Goal: Task Accomplishment & Management: Manage account settings

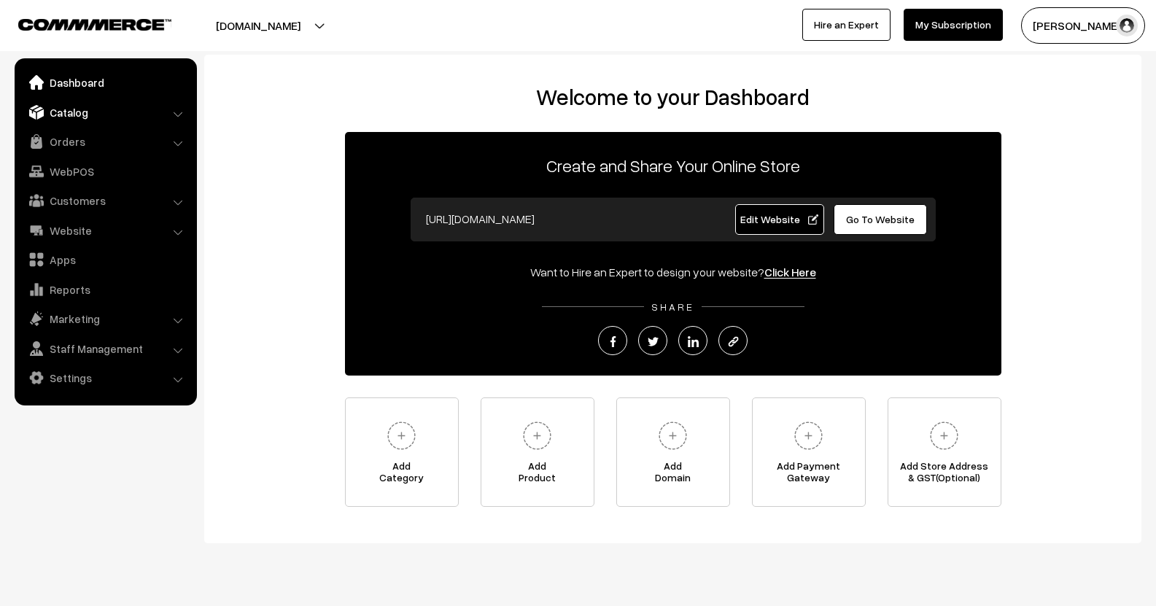
drag, startPoint x: 0, startPoint y: 0, endPoint x: 58, endPoint y: 120, distance: 133.0
click at [58, 120] on link "Catalog" at bounding box center [105, 112] width 174 height 26
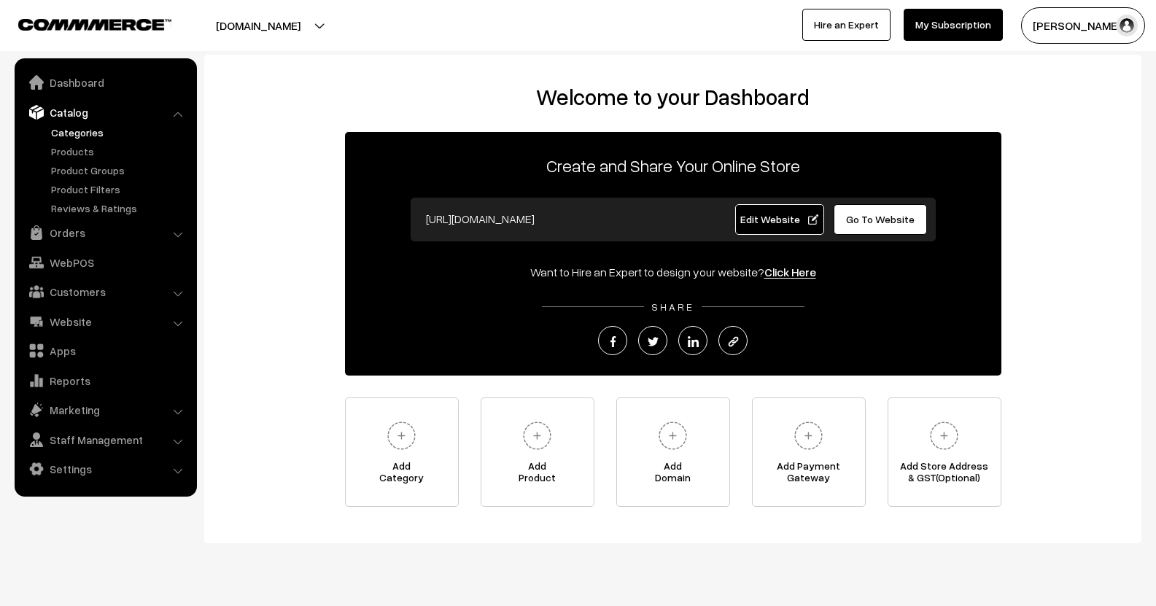
click at [63, 125] on link "Categories" at bounding box center [119, 132] width 144 height 15
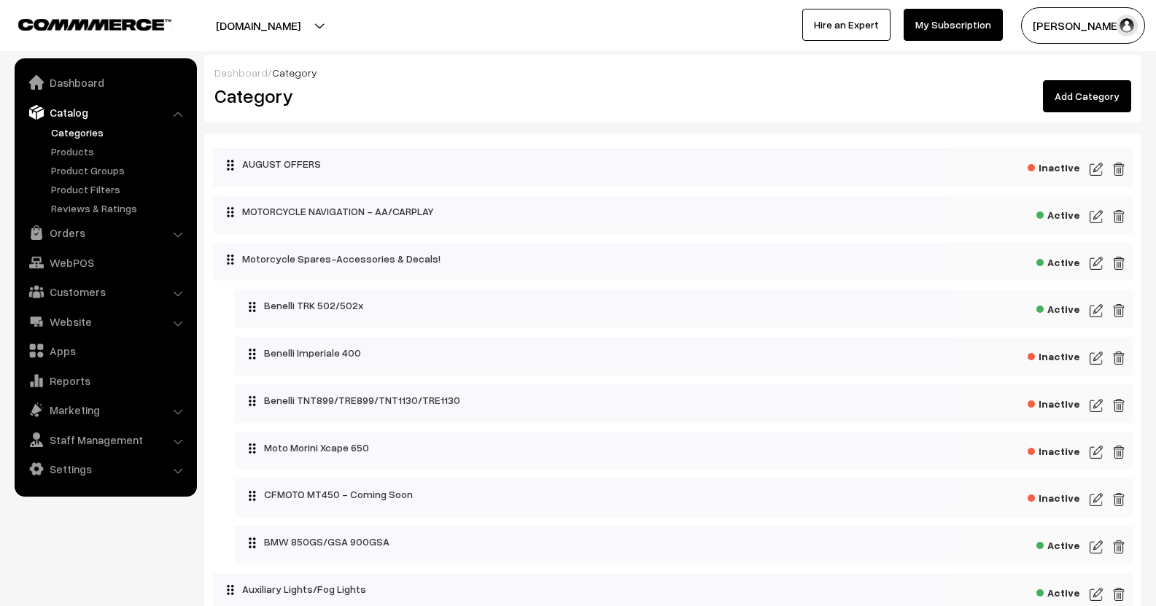
click at [1105, 86] on link "Add Category" at bounding box center [1087, 96] width 88 height 32
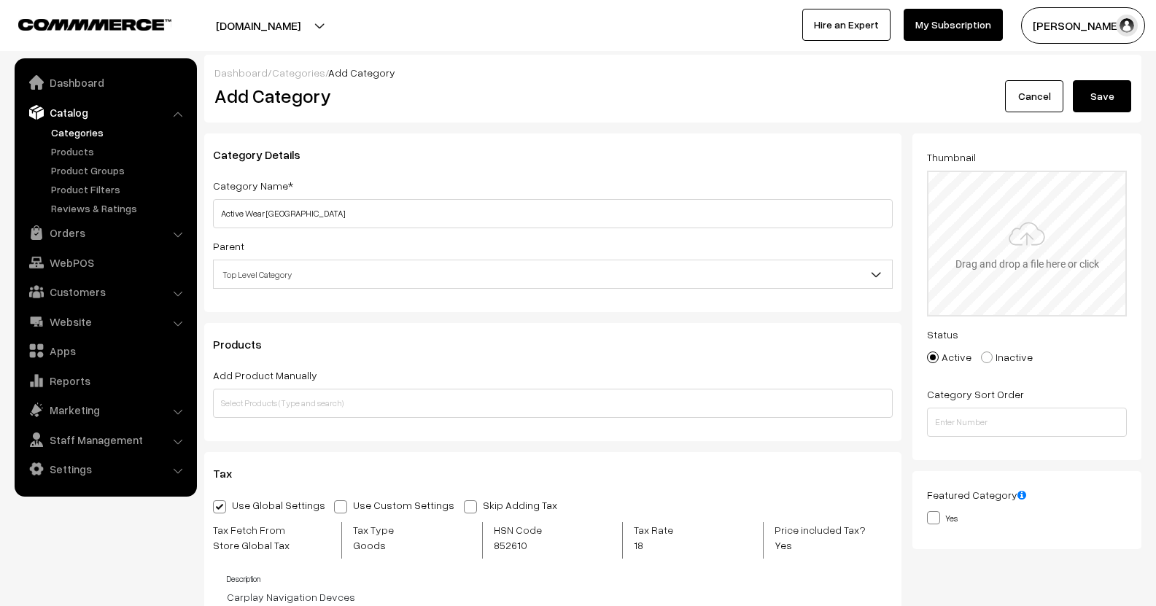
type input "Active Wear Jersey"
click at [1042, 242] on input "file" at bounding box center [1026, 243] width 197 height 143
type input "C:\fakepath\premium-athletic-jersey-mockup-for-sportswear-branded-apparel-displ…"
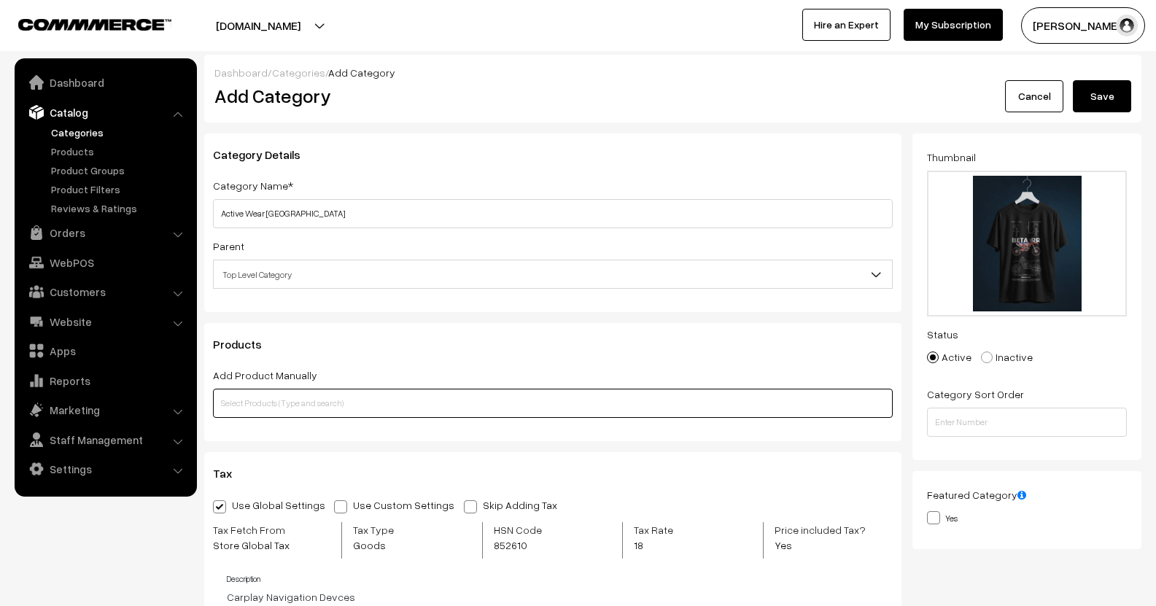
click at [288, 405] on input "text" at bounding box center [552, 403] width 679 height 29
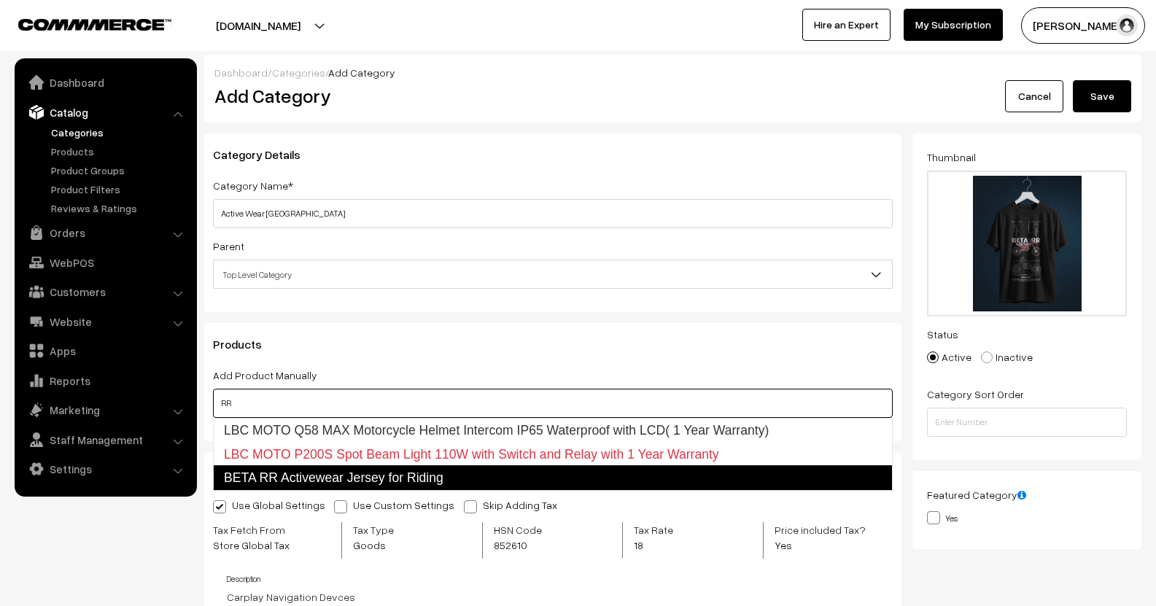
click at [302, 478] on link "BETA RR Activewear Jersey for Riding" at bounding box center [552, 477] width 679 height 25
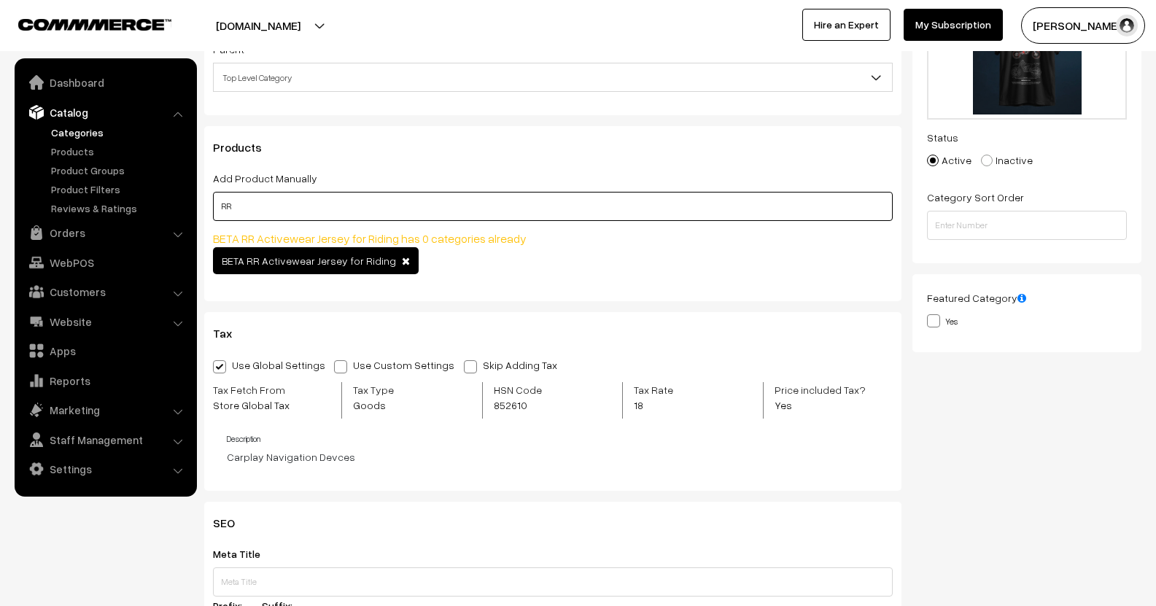
scroll to position [219, 0]
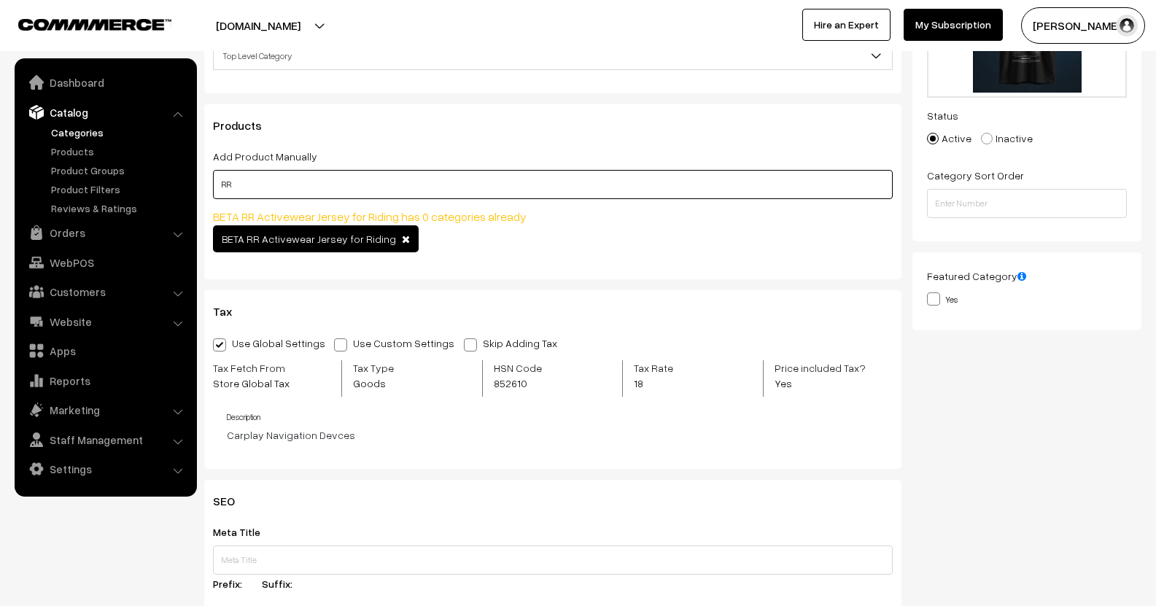
type input "RR"
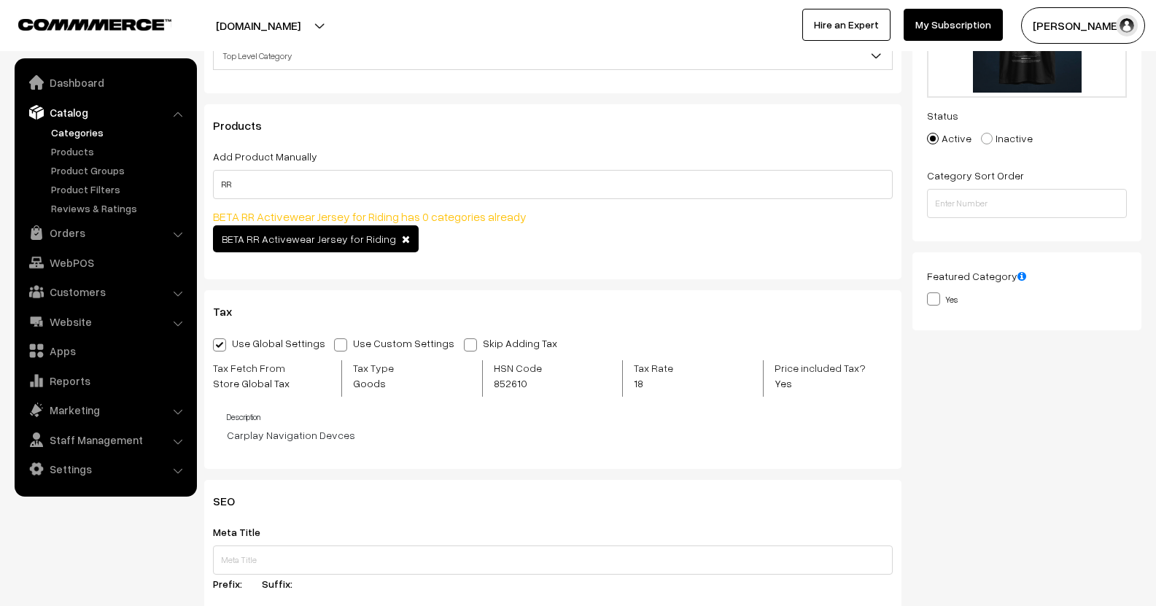
click at [626, 245] on div "BETA RR Activewear Jersey for Riding" at bounding box center [552, 240] width 679 height 31
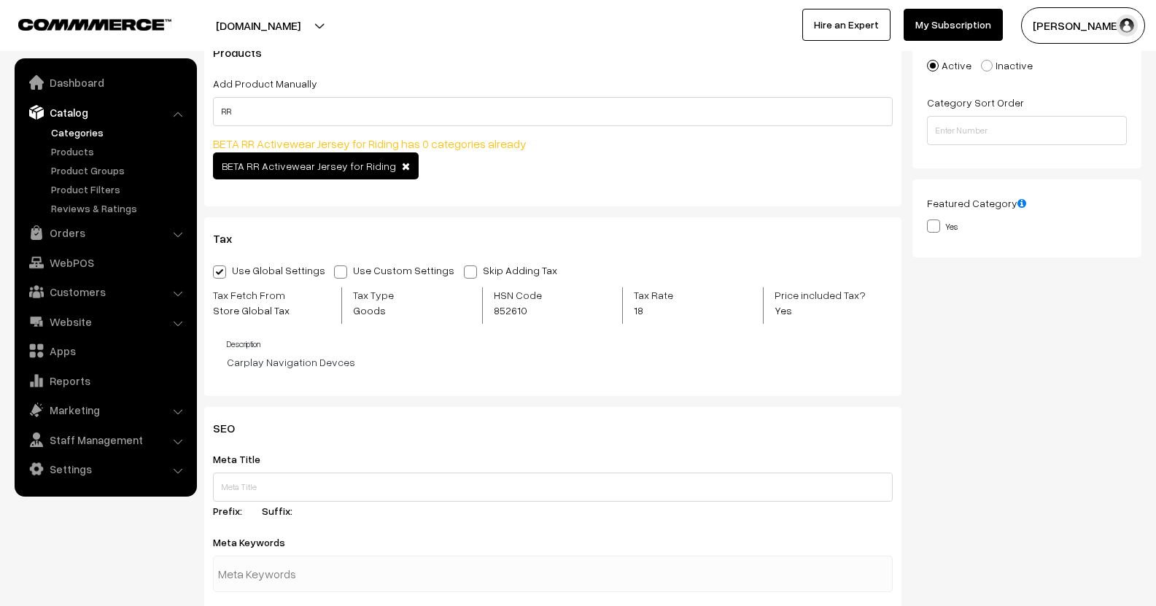
click at [336, 265] on label "Use Custom Settings" at bounding box center [398, 269] width 128 height 15
click at [336, 265] on input "Use Custom Settings" at bounding box center [338, 269] width 9 height 9
radio input "true"
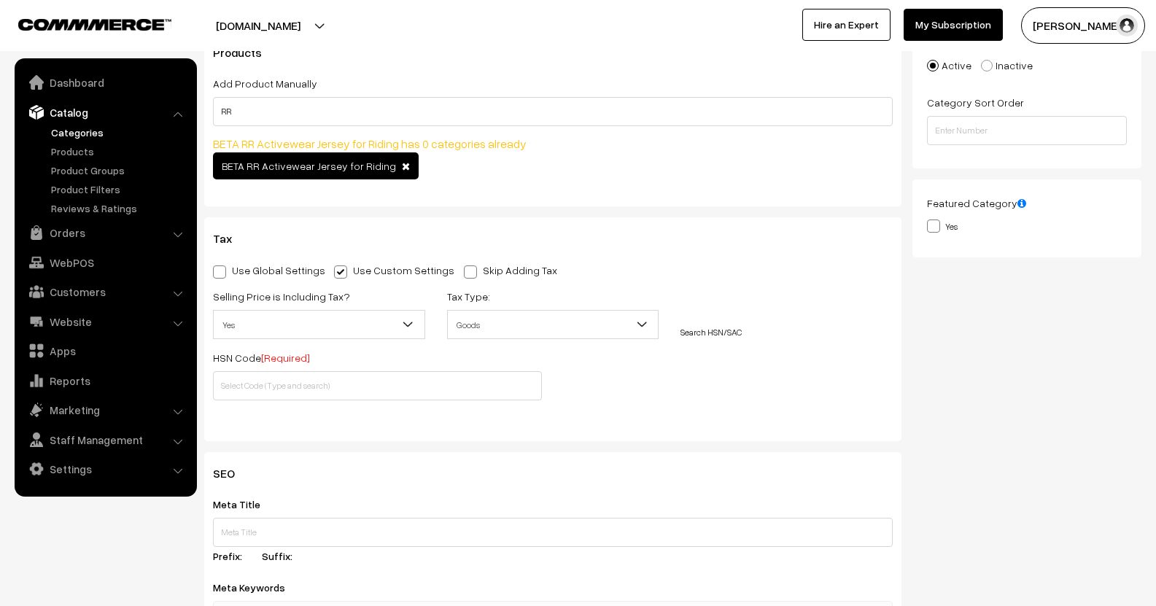
click at [344, 328] on span "Yes" at bounding box center [319, 325] width 211 height 26
click at [525, 334] on span "Goods" at bounding box center [553, 325] width 211 height 26
click at [523, 356] on input "search" at bounding box center [553, 354] width 205 height 25
click at [347, 378] on input "text" at bounding box center [377, 385] width 329 height 29
paste input "60063200"
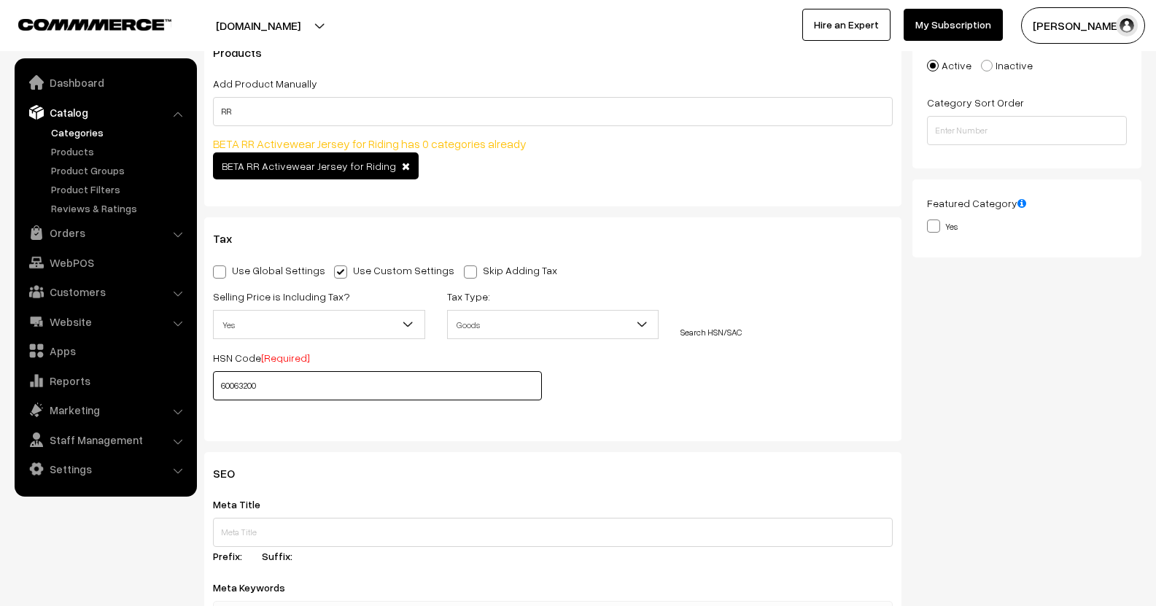
type input "60063200"
click at [701, 375] on div "Selling Price is Including Tax? Yes No, Tax excluded Yes Tax Type: Goods Servic…" at bounding box center [552, 348] width 701 height 122
click at [394, 436] on div "Tax Use Global Settings Use Custom Settings Skip Adding Tax Selling Price is In…" at bounding box center [552, 328] width 697 height 223
click at [696, 411] on div "Use Global Settings Use Custom Settings Skip Adding Tax Selling Price is Includ…" at bounding box center [552, 343] width 679 height 165
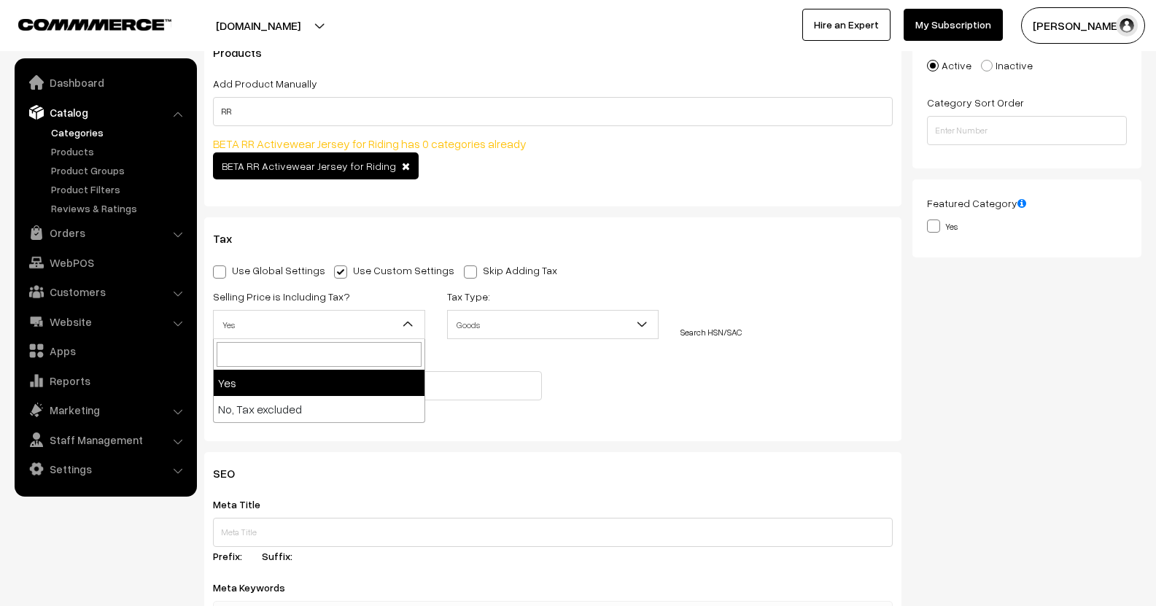
click at [400, 332] on span "Yes" at bounding box center [319, 325] width 211 height 26
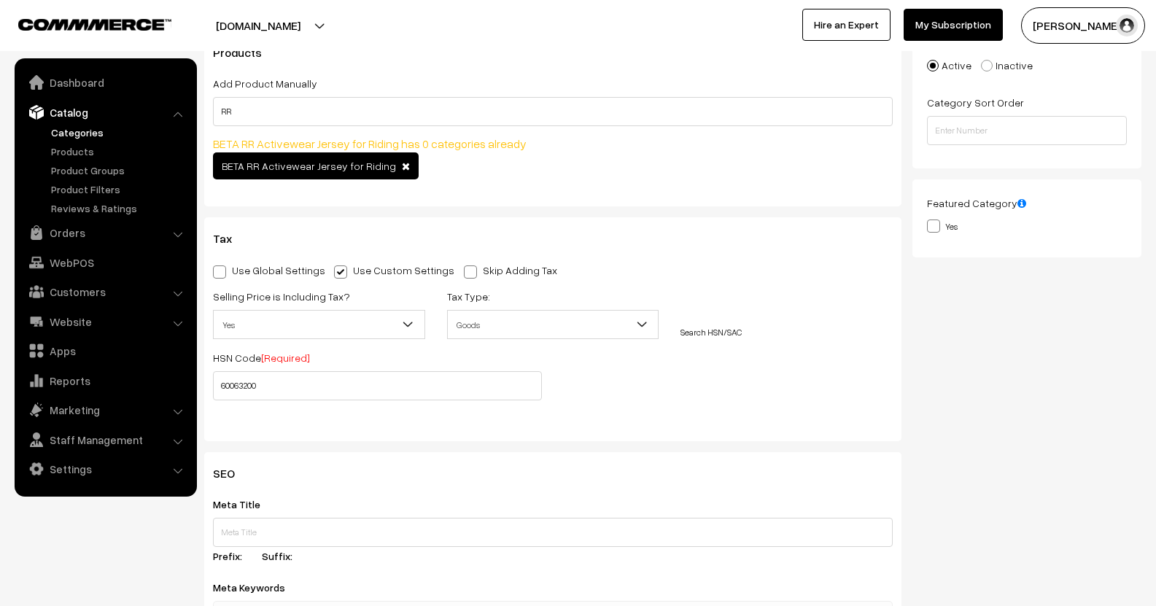
click at [400, 332] on span "Yes" at bounding box center [319, 325] width 211 height 26
click at [688, 386] on div "Selling Price is Including Tax? Yes No, Tax excluded Yes Tax Type: Goods Servic…" at bounding box center [552, 348] width 701 height 122
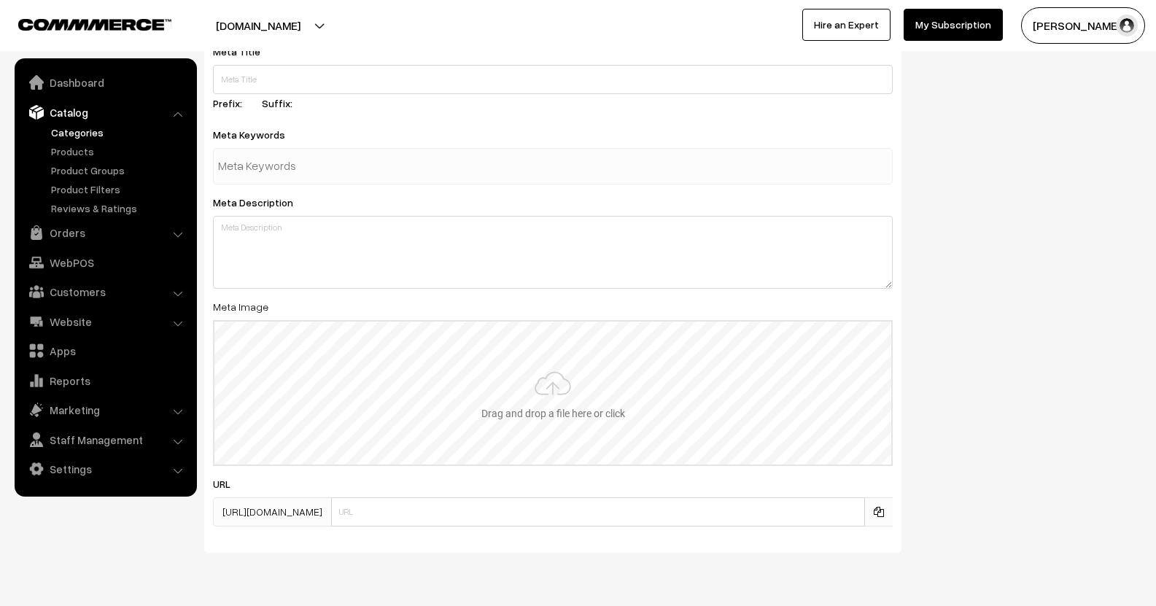
scroll to position [786, 0]
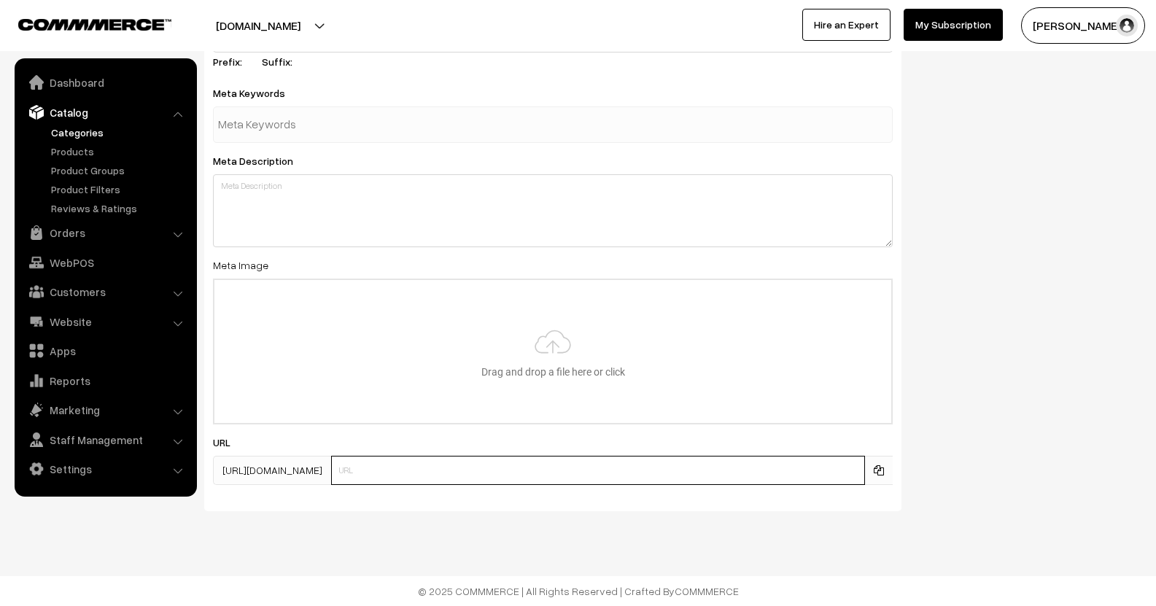
click at [585, 472] on input "text" at bounding box center [598, 470] width 534 height 29
type input "activewear_ridingjersey"
drag, startPoint x: 612, startPoint y: 491, endPoint x: 322, endPoint y: 528, distance: 292.5
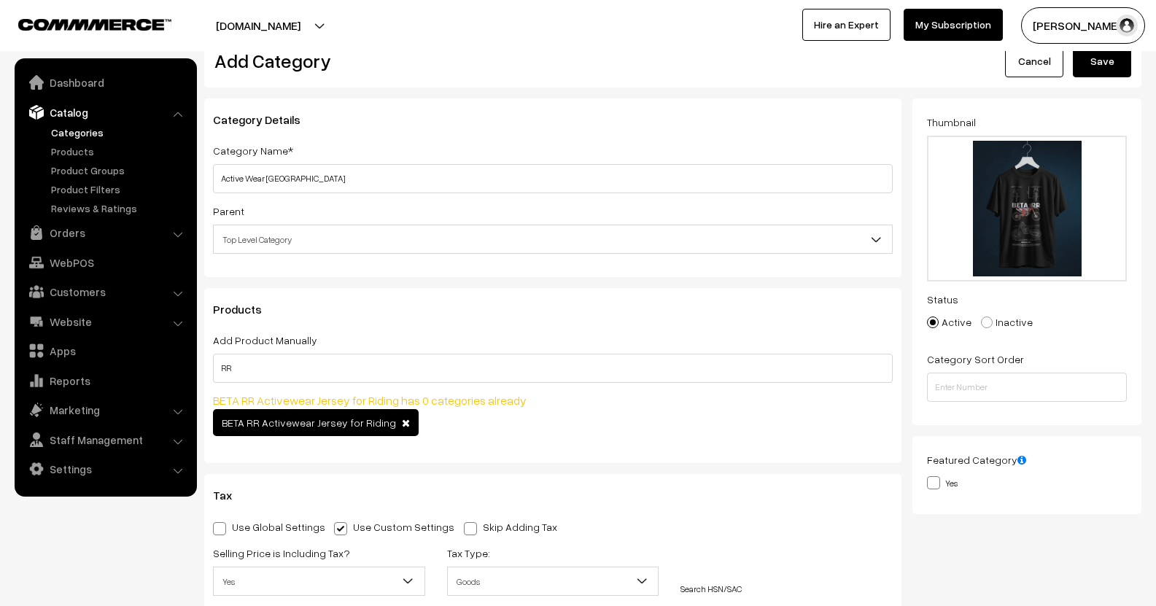
scroll to position [0, 0]
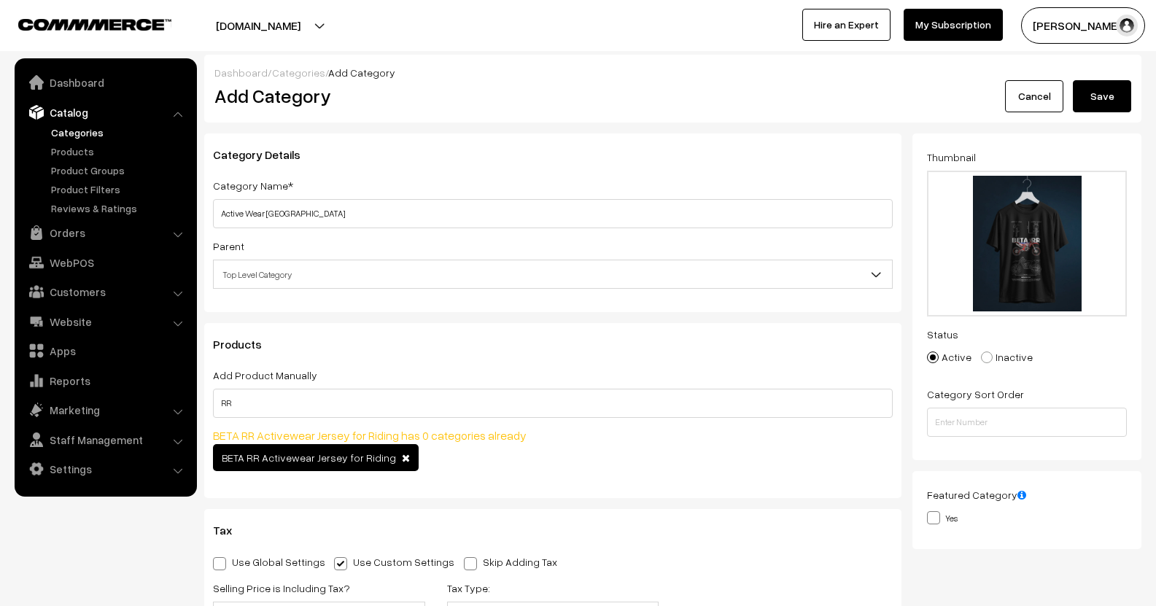
click at [1099, 82] on button "Save" at bounding box center [1101, 96] width 58 height 32
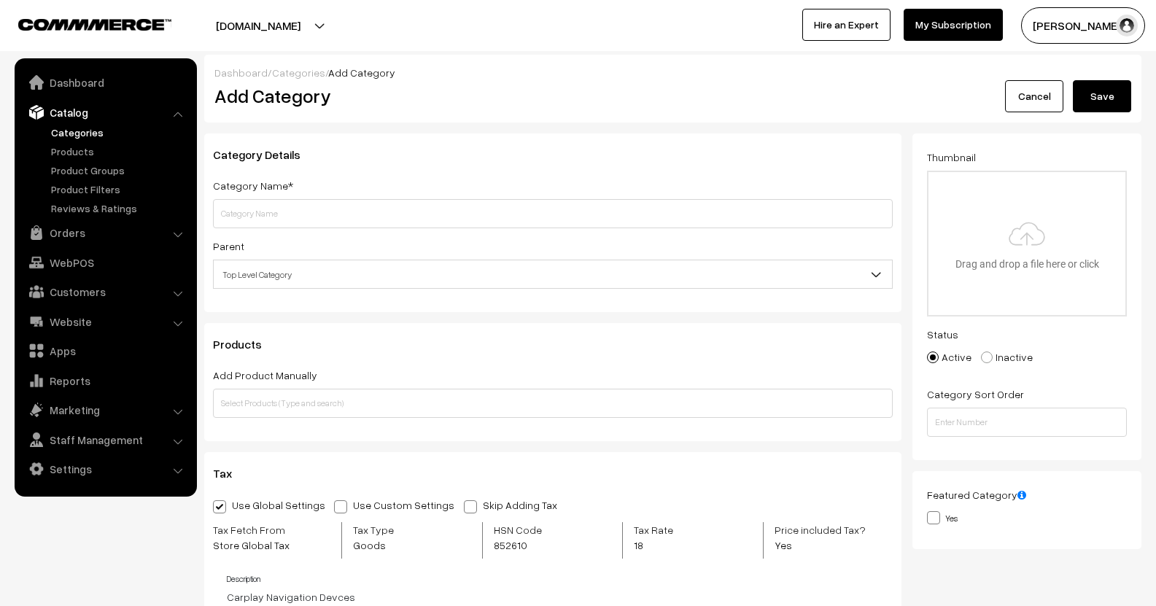
click at [80, 129] on link "Categories" at bounding box center [119, 132] width 144 height 15
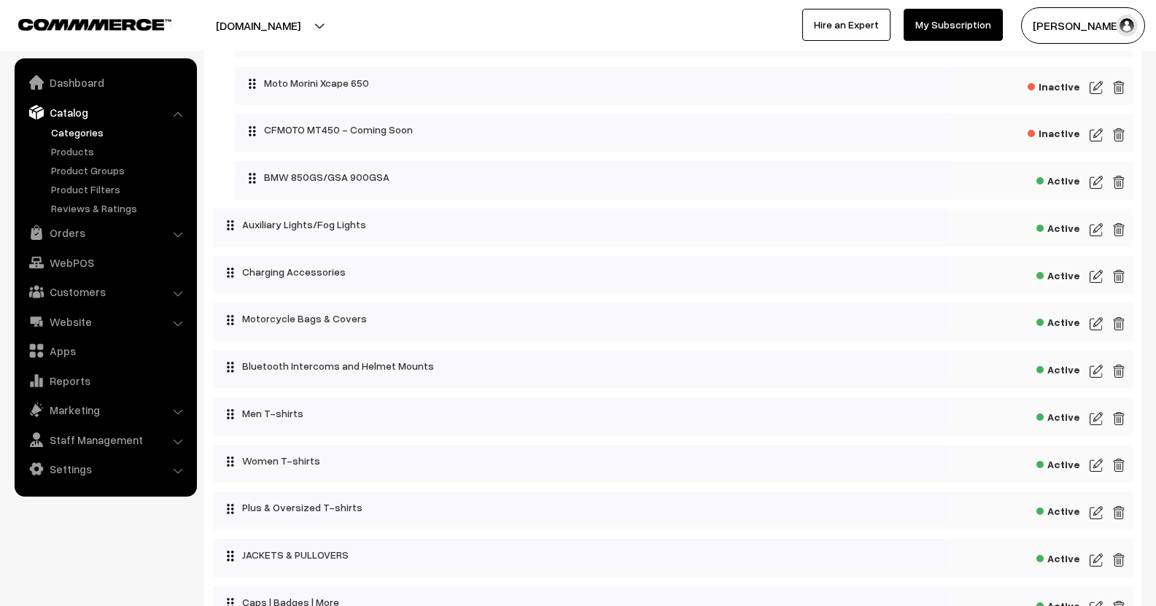
scroll to position [437, 0]
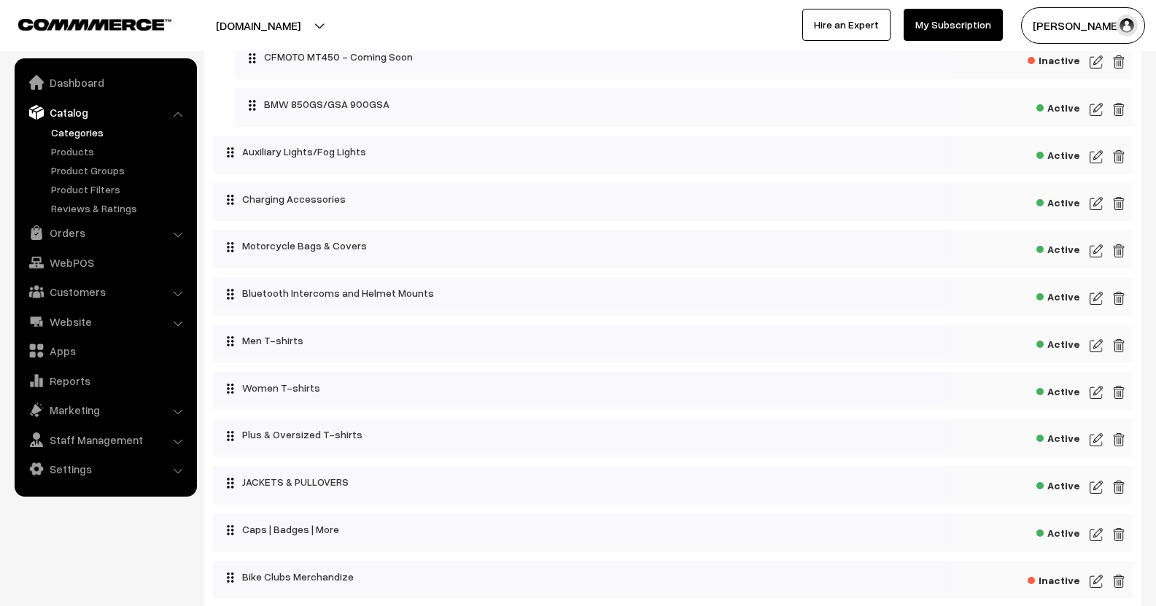
click at [98, 122] on link "Catalog" at bounding box center [105, 112] width 174 height 26
click at [71, 131] on link "Categories" at bounding box center [119, 132] width 144 height 15
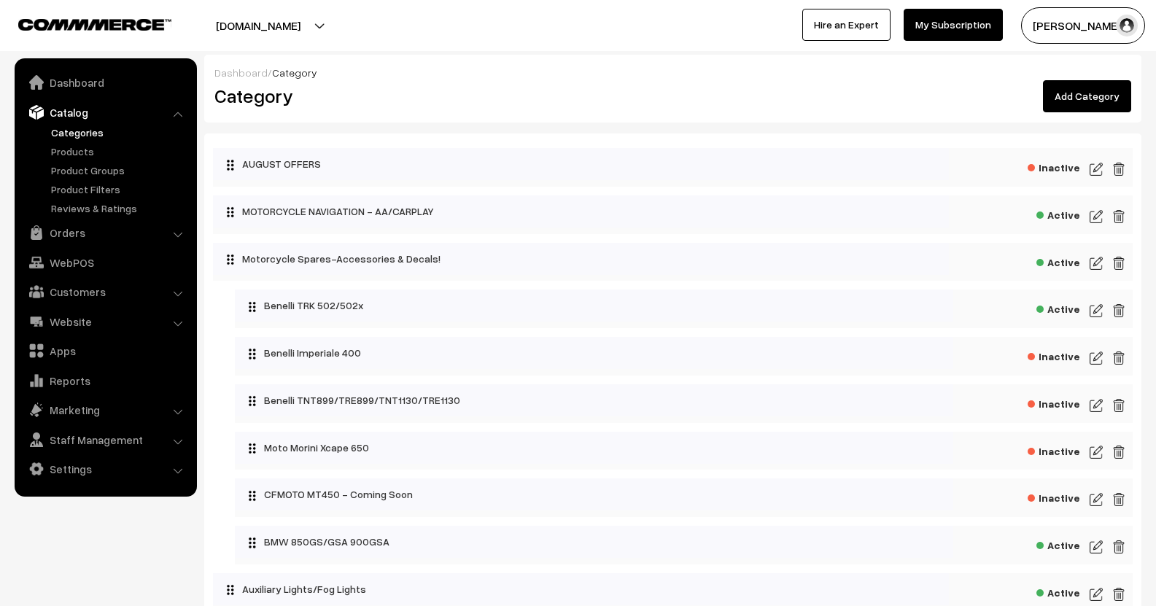
click at [1090, 82] on link "Add Category" at bounding box center [1087, 96] width 88 height 32
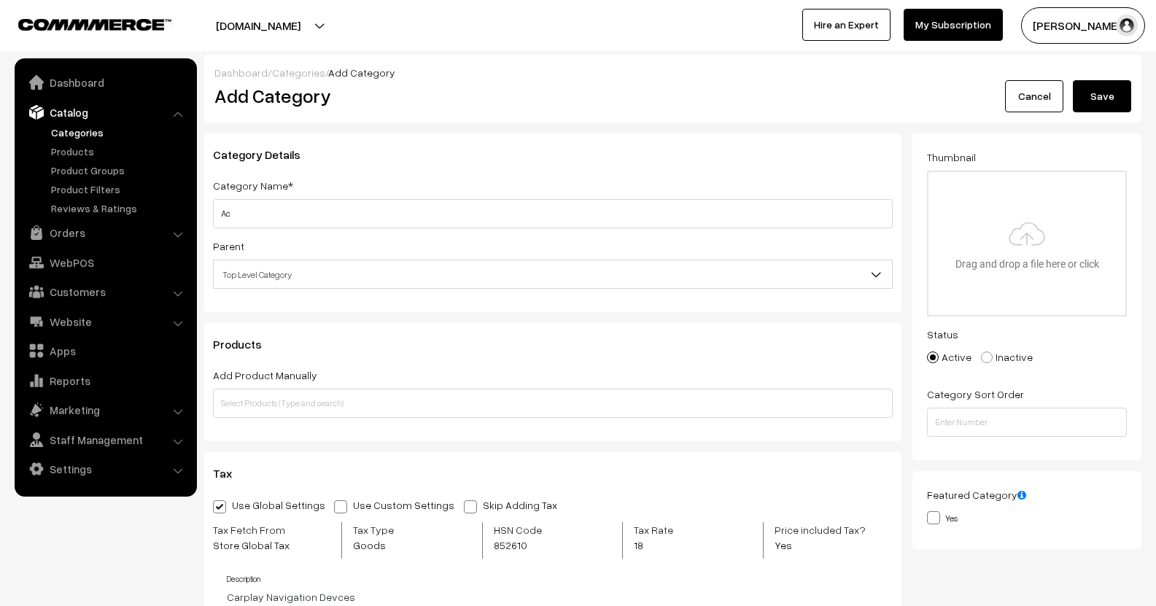
type input "A"
type input "R"
type input "Riding [GEOGRAPHIC_DATA]"
click at [257, 270] on span "Top Level Category" at bounding box center [553, 275] width 678 height 26
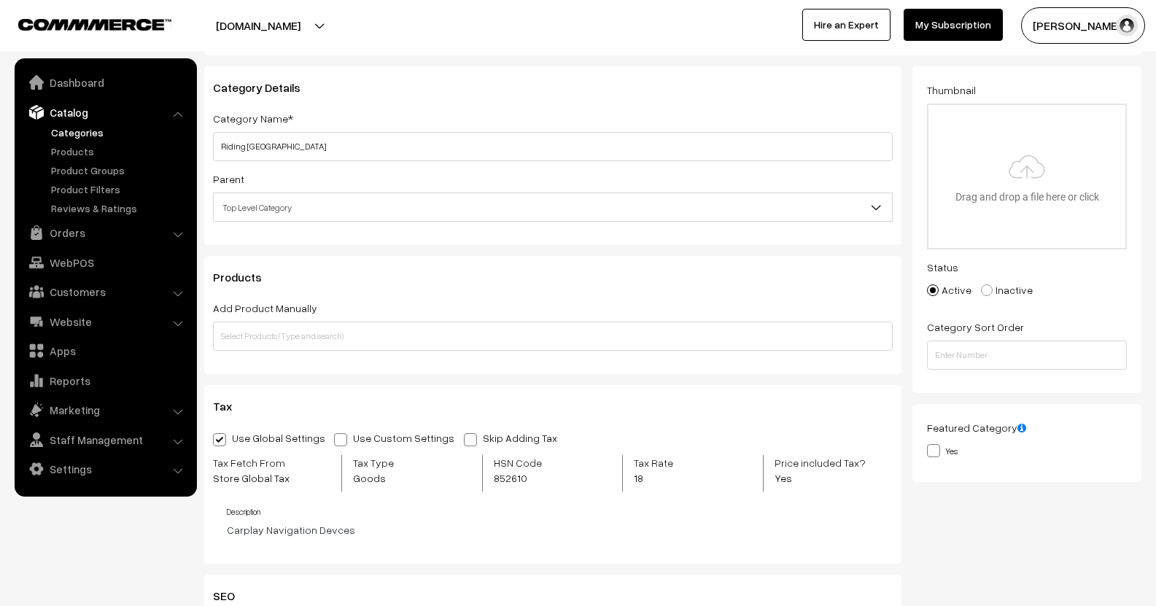
scroll to position [219, 0]
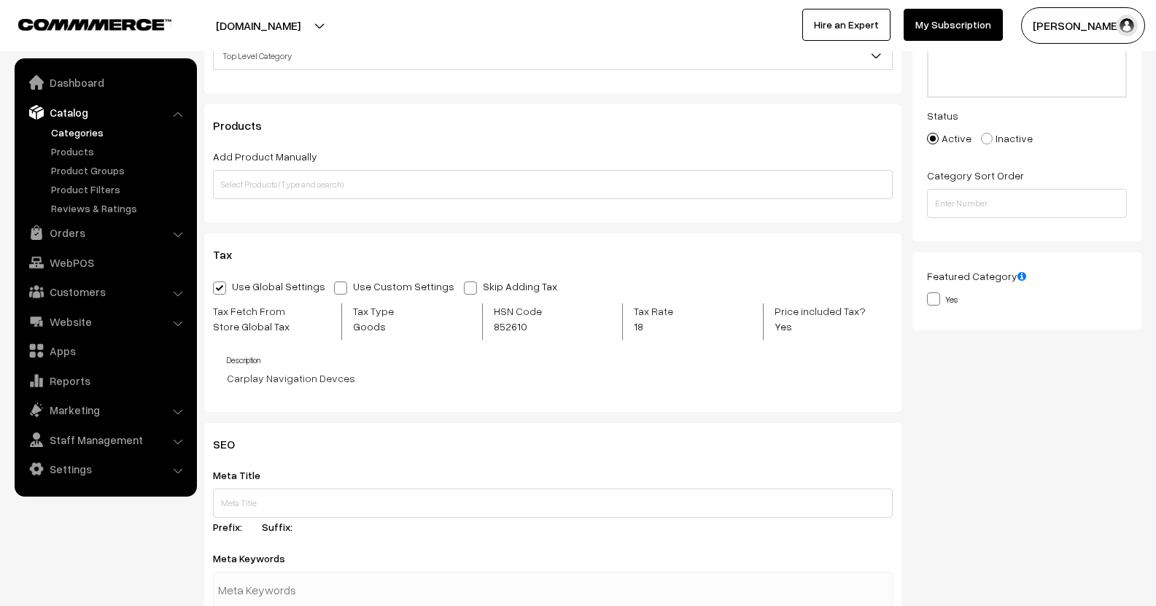
click at [334, 287] on span at bounding box center [340, 287] width 13 height 13
click at [334, 287] on input "Use Custom Settings" at bounding box center [338, 285] width 9 height 9
radio input "true"
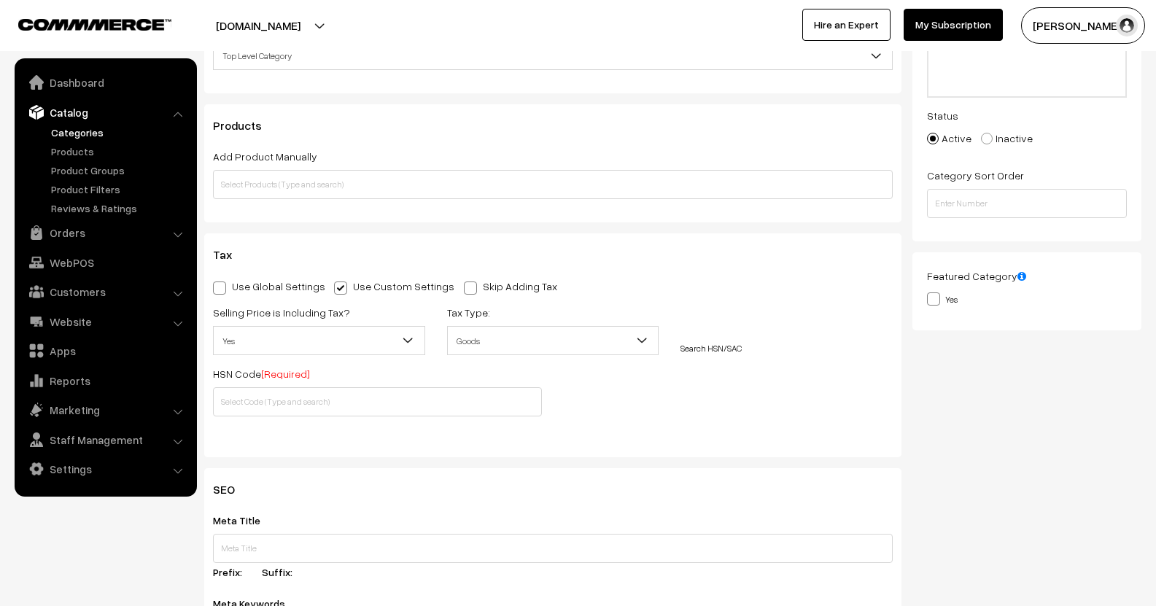
click at [327, 333] on span "Yes" at bounding box center [319, 341] width 211 height 26
drag, startPoint x: 359, startPoint y: 426, endPoint x: 355, endPoint y: 413, distance: 13.1
click at [357, 427] on div "Use Global Settings Use Custom Settings Skip Adding Tax Selling Price is Includ…" at bounding box center [552, 359] width 679 height 165
click at [355, 404] on input "text" at bounding box center [377, 401] width 329 height 29
paste input "60063200"
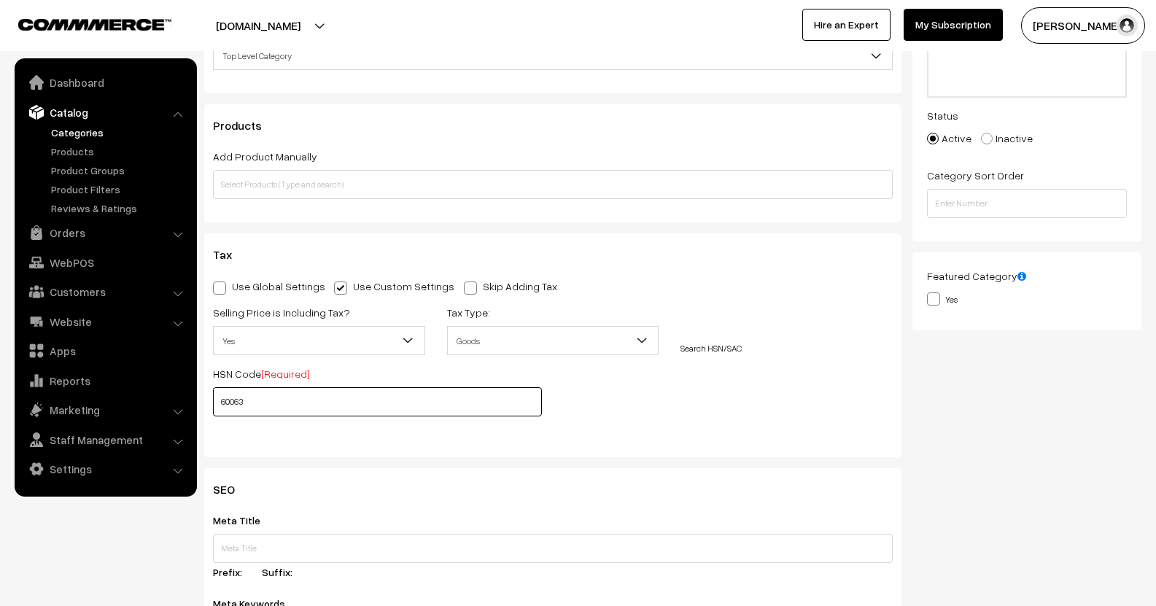
type input "6006"
click at [369, 427] on link "Click Here to add 6006" at bounding box center [377, 423] width 329 height 15
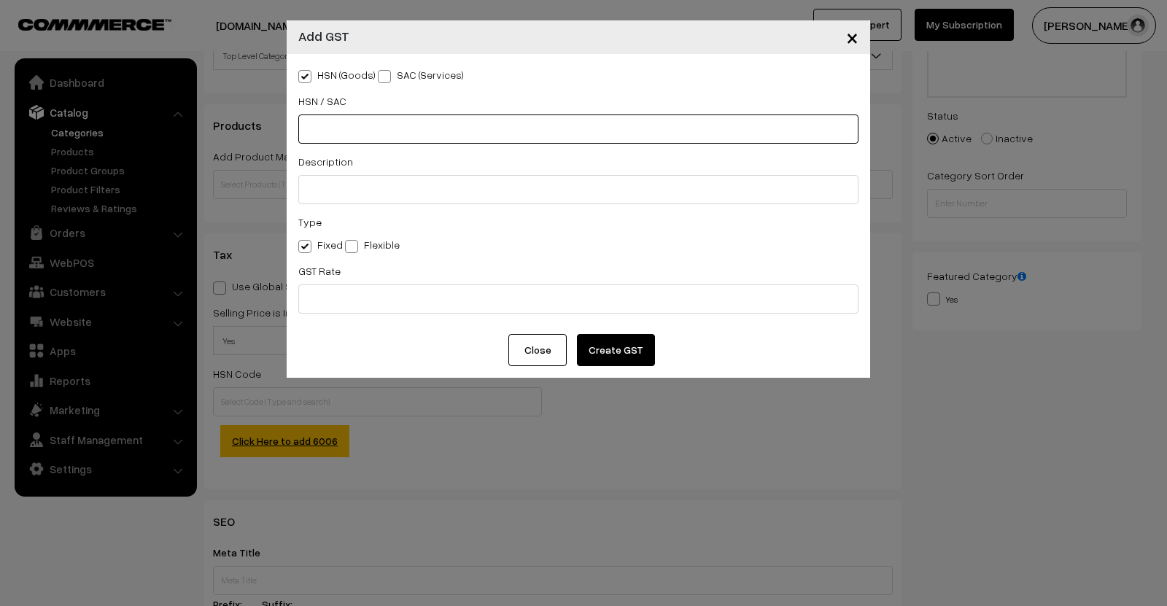
click at [344, 131] on input "text" at bounding box center [578, 128] width 560 height 29
paste input "60063200"
type input "60063200"
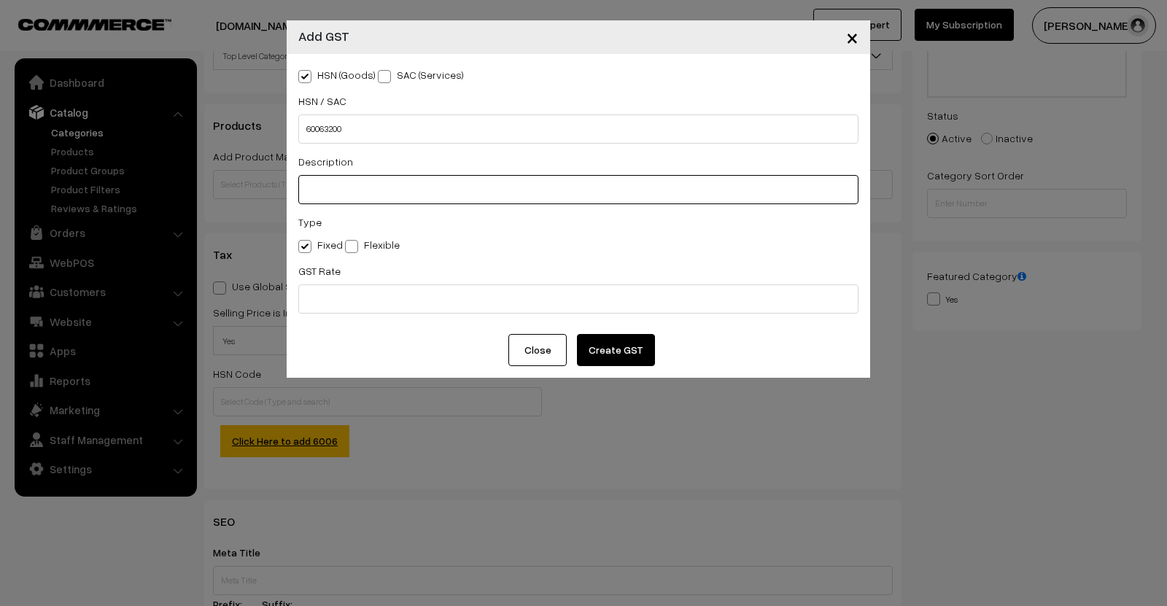
click at [394, 187] on input "text" at bounding box center [578, 189] width 560 height 29
type input "Active Wear Jersey"
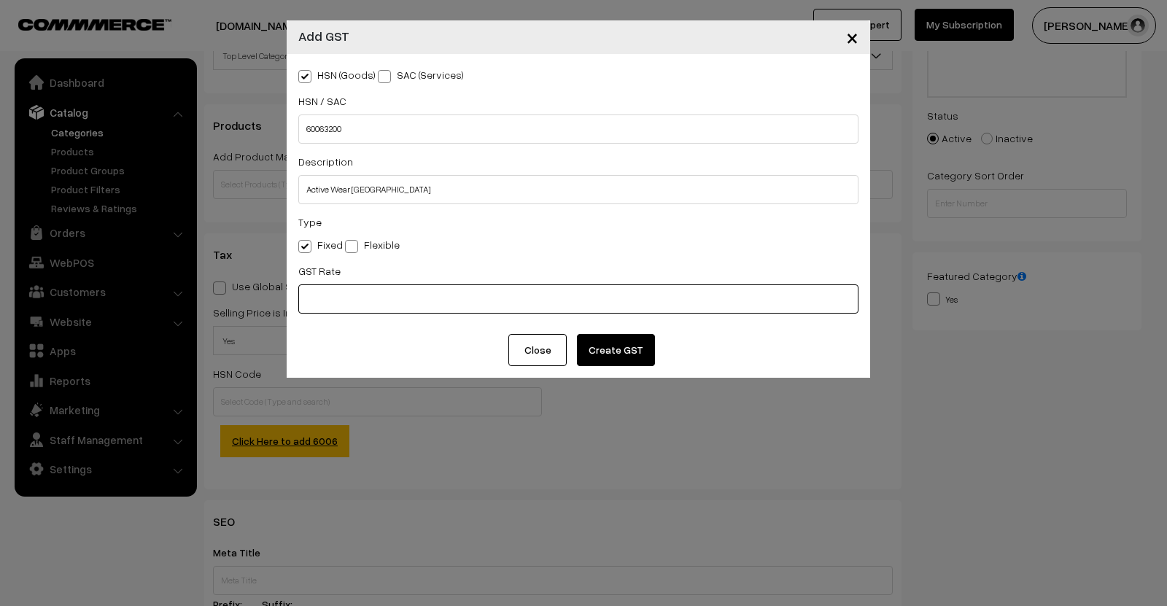
click at [374, 294] on input "text" at bounding box center [578, 298] width 560 height 29
type input "5"
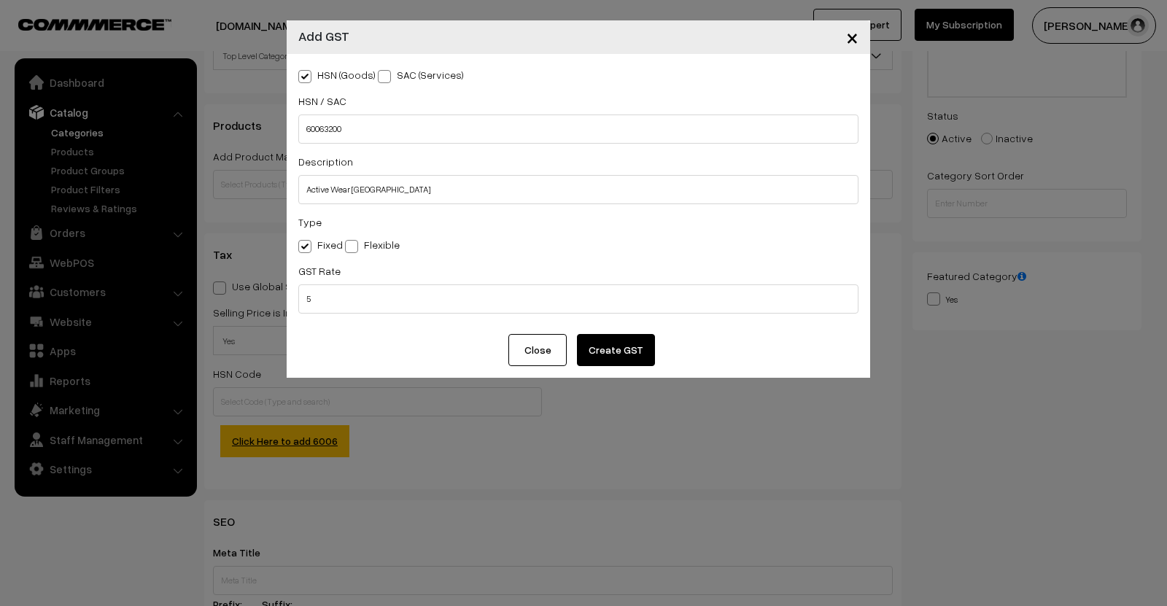
click at [351, 241] on span at bounding box center [351, 246] width 13 height 13
click at [351, 241] on input "Flexible" at bounding box center [349, 243] width 9 height 9
radio input "true"
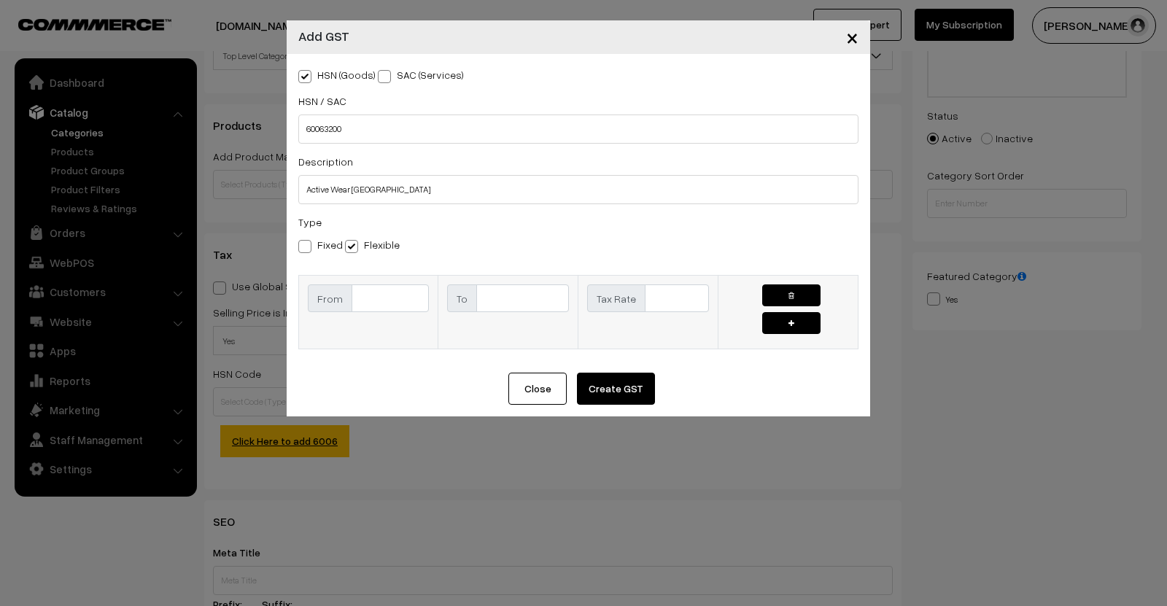
click at [371, 290] on input "text" at bounding box center [390, 298] width 78 height 28
type input "1"
click at [529, 300] on input "text" at bounding box center [522, 298] width 93 height 28
type input "2500"
click at [664, 293] on input "text" at bounding box center [677, 298] width 64 height 28
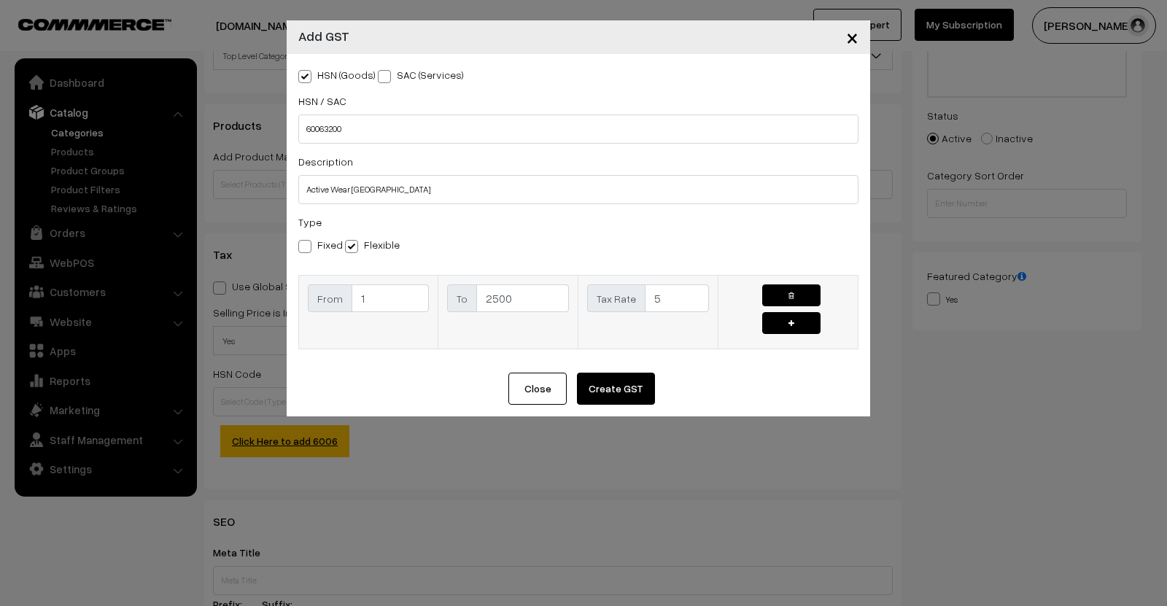
type input "5"
click at [767, 329] on button "button" at bounding box center [791, 323] width 58 height 22
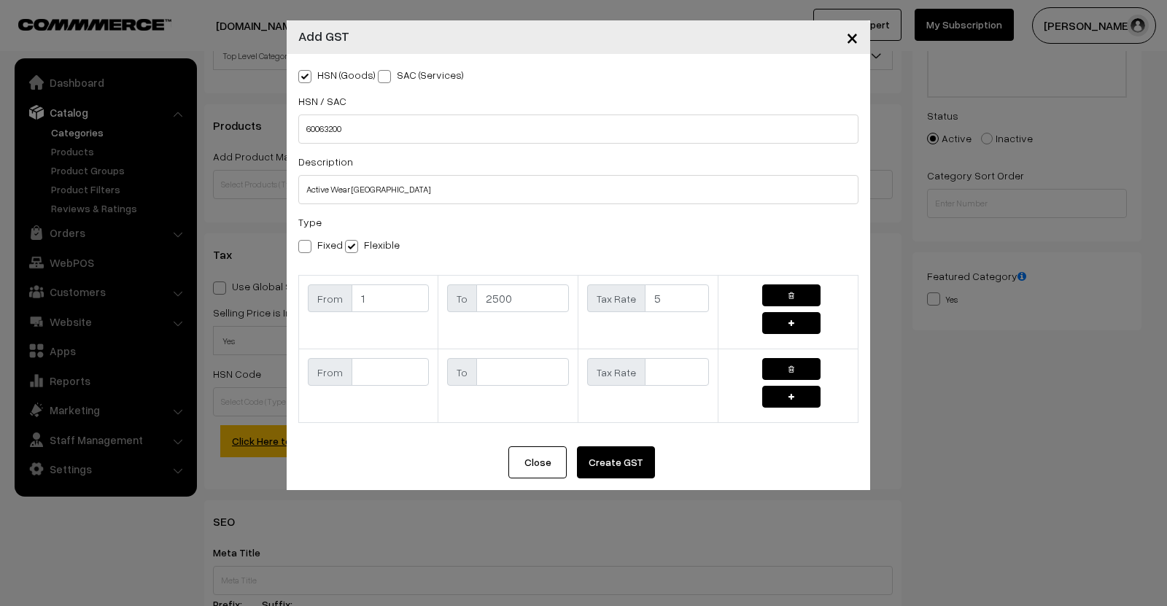
click at [399, 362] on input "text" at bounding box center [390, 372] width 78 height 28
type input "2500"
click at [508, 374] on input "text" at bounding box center [522, 372] width 93 height 28
type input "10000"
click at [682, 362] on input "text" at bounding box center [677, 372] width 64 height 28
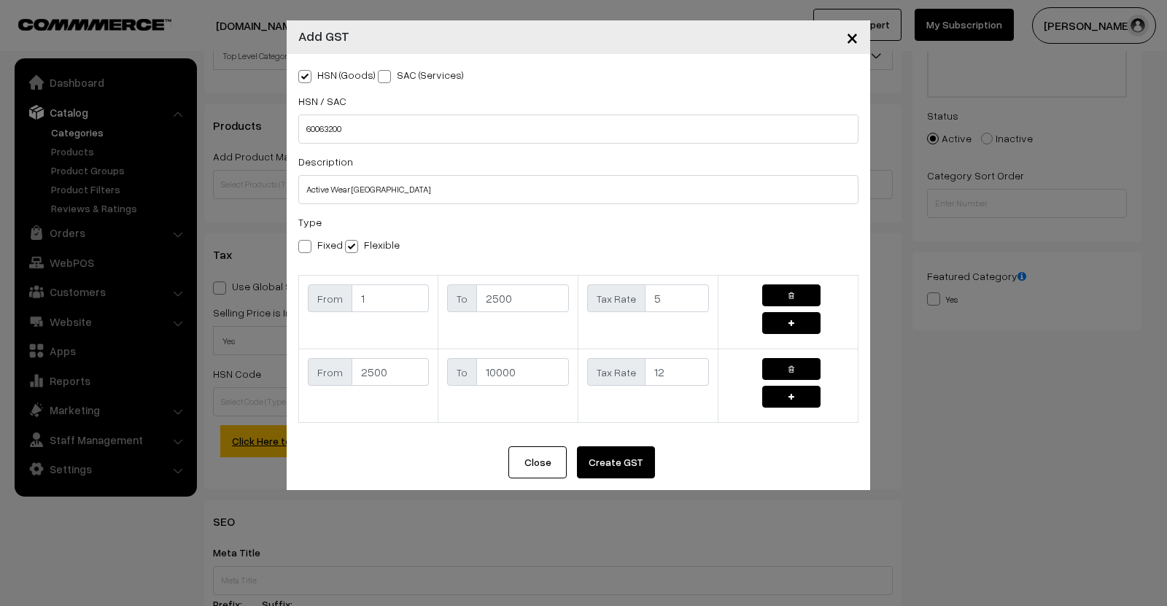
type input "12"
click at [632, 466] on button "Create GST" at bounding box center [616, 462] width 78 height 32
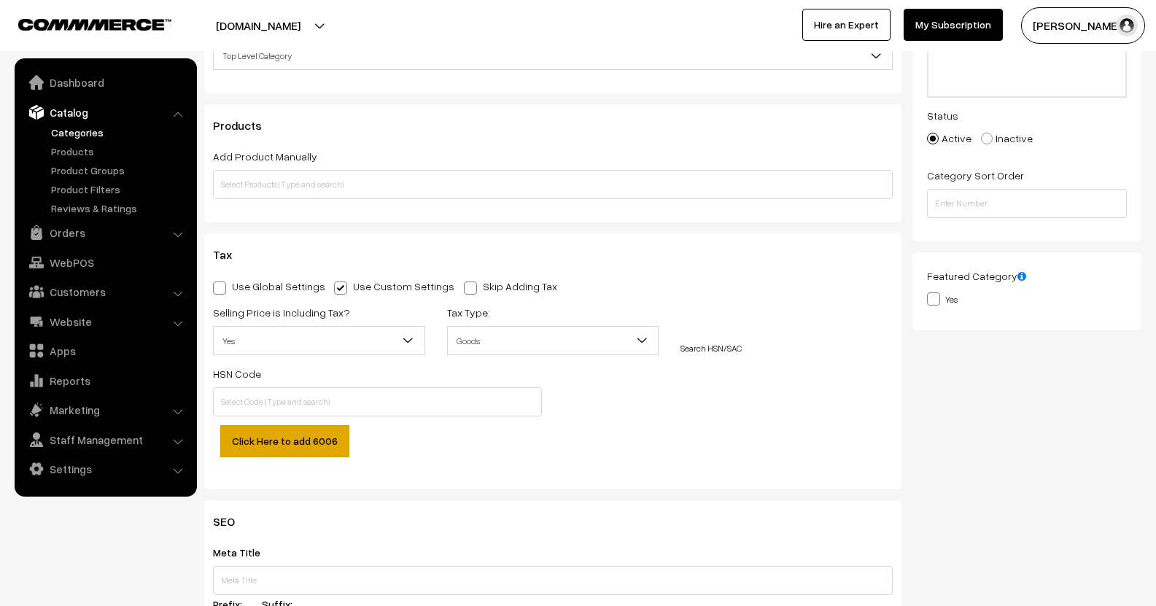
click at [292, 440] on link "Click Here to add 6006" at bounding box center [284, 441] width 129 height 32
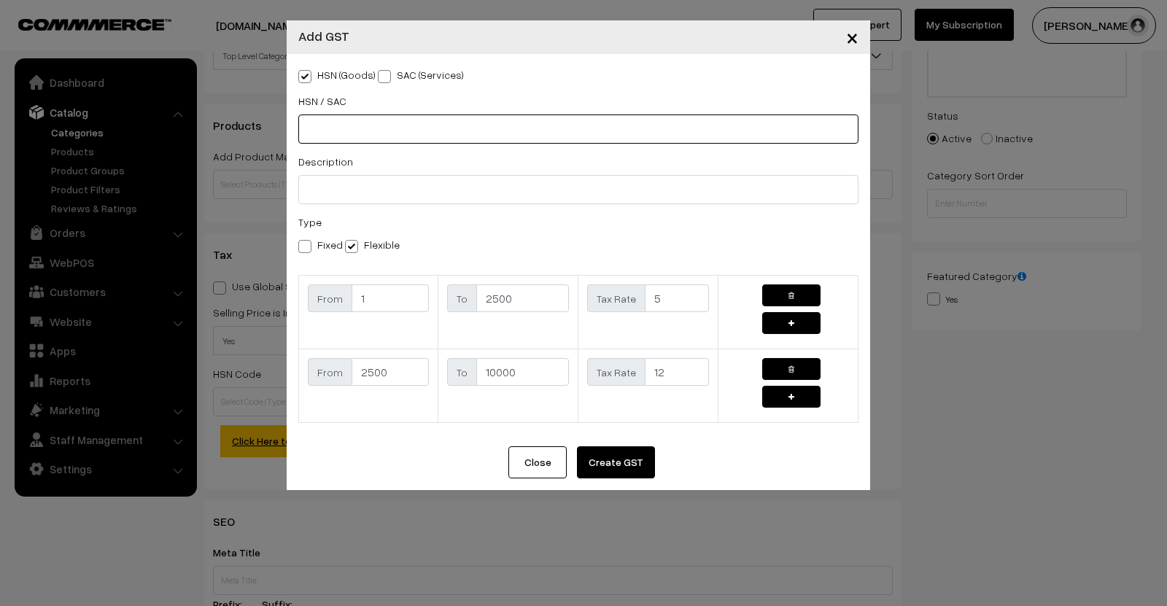
click at [399, 133] on input "text" at bounding box center [578, 128] width 560 height 29
type input "6006"
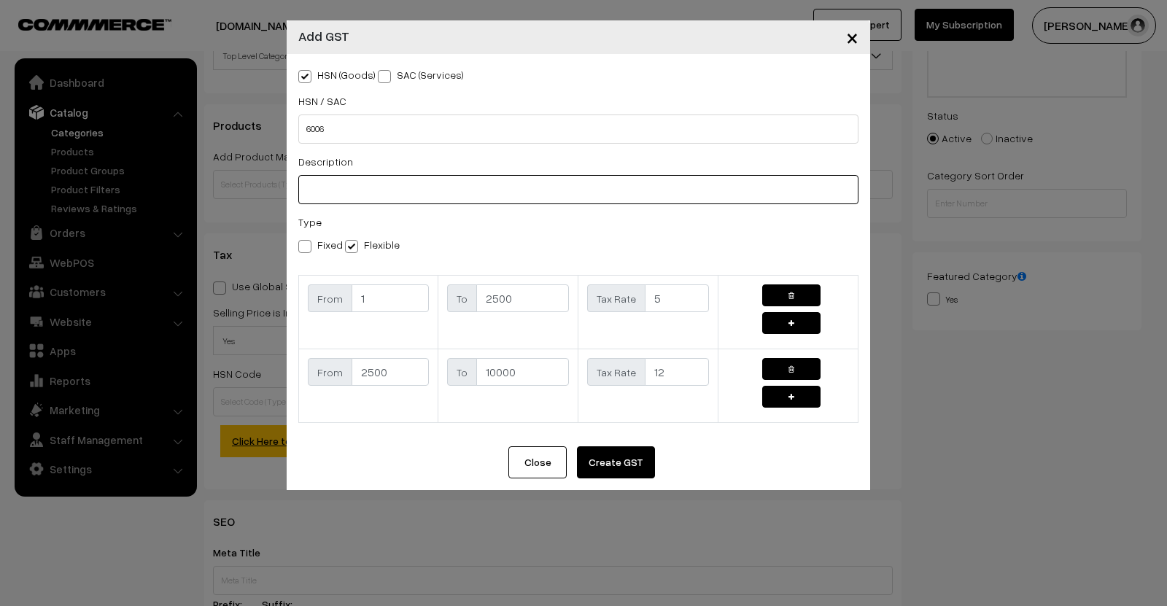
click at [410, 182] on input "text" at bounding box center [578, 189] width 560 height 29
type input "Active Wear Jersey"
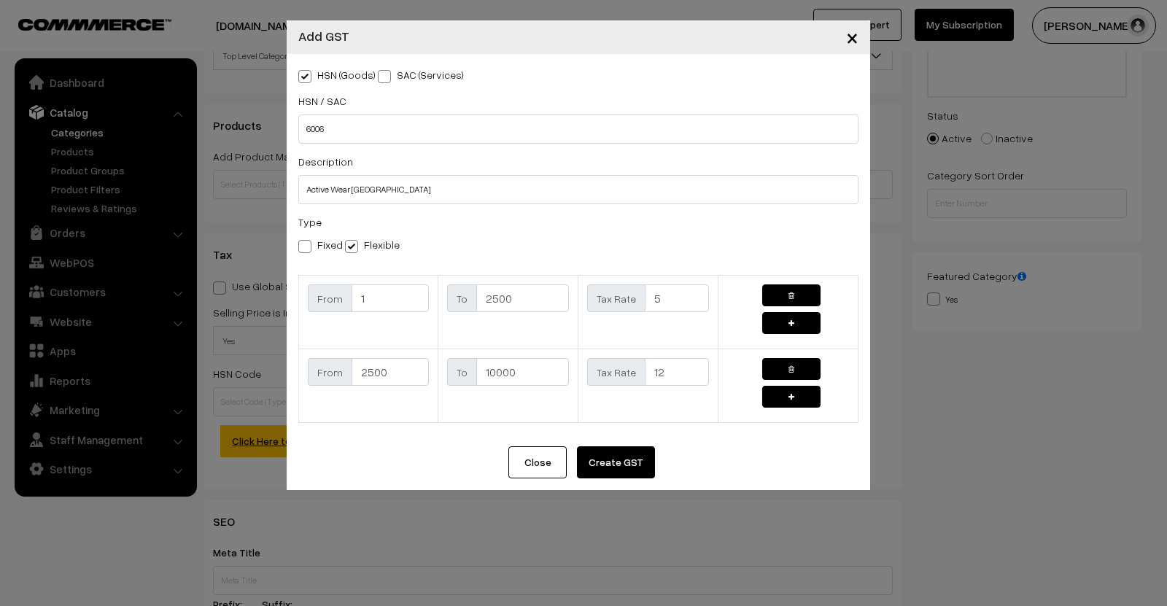
click at [600, 450] on button "Create GST" at bounding box center [616, 462] width 78 height 32
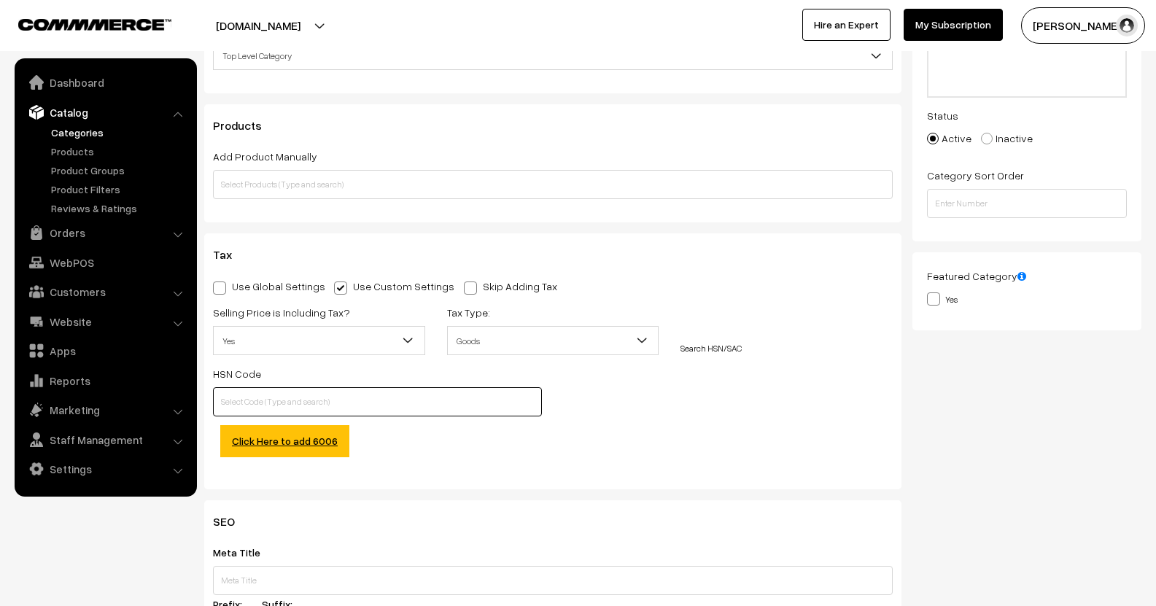
click at [423, 403] on input "text" at bounding box center [377, 401] width 329 height 29
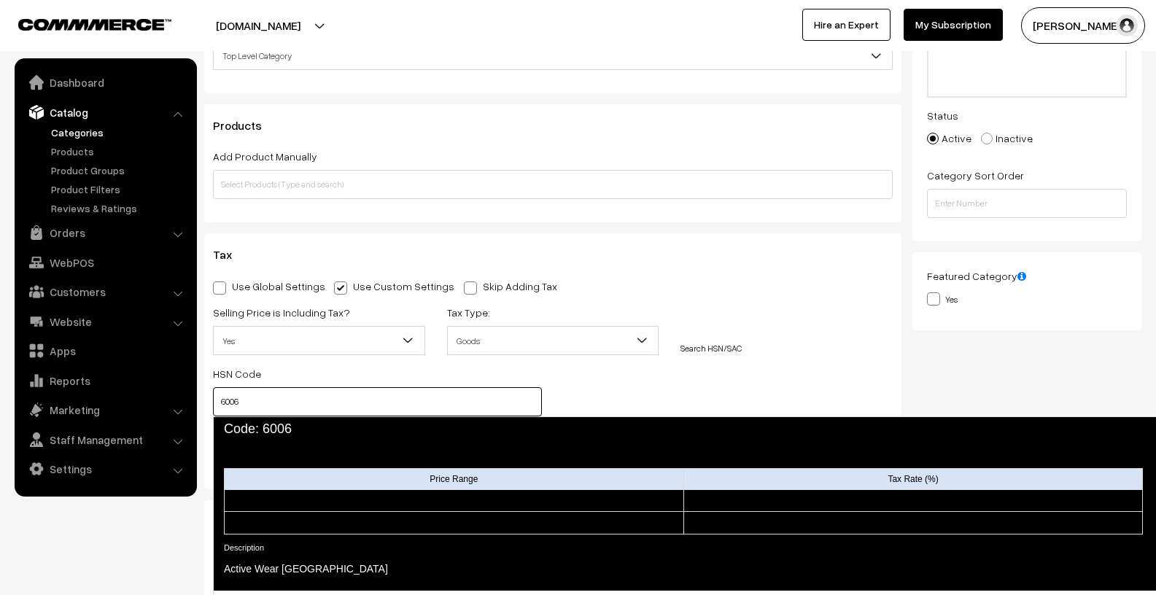
click at [501, 439] on span "Code: 6006" at bounding box center [684, 429] width 943 height 26
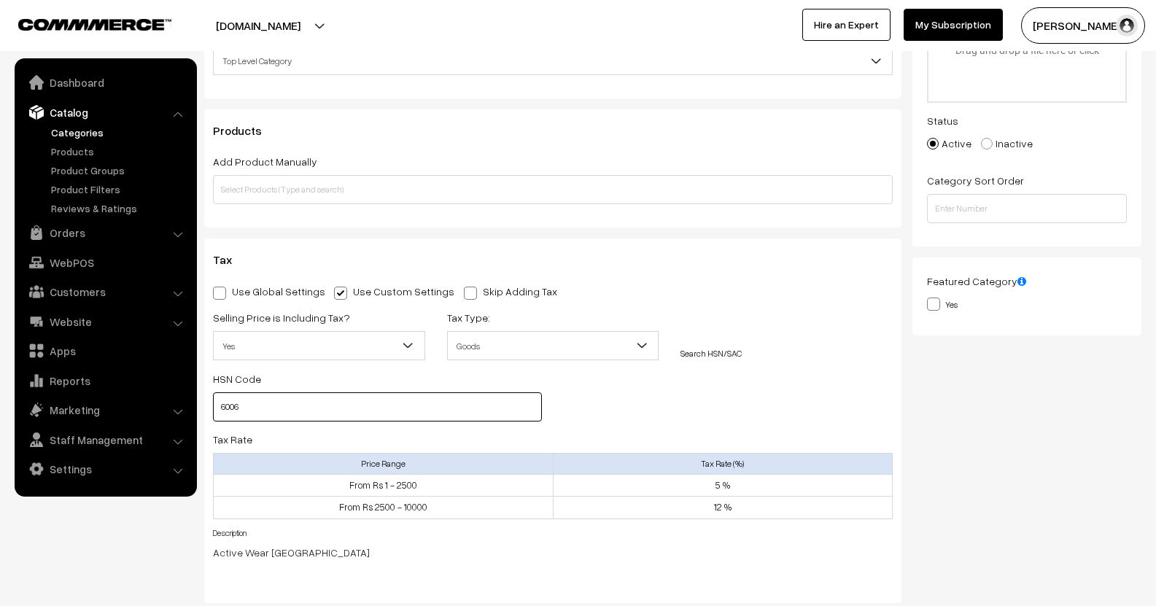
scroll to position [0, 0]
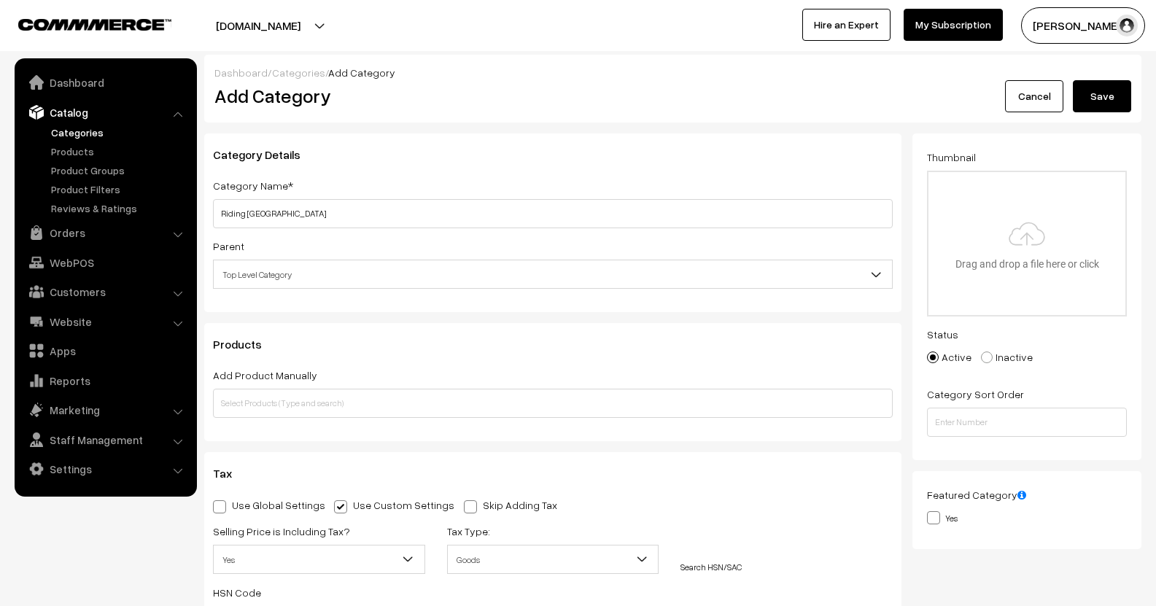
type input "6006"
click at [279, 400] on input "text" at bounding box center [552, 403] width 679 height 29
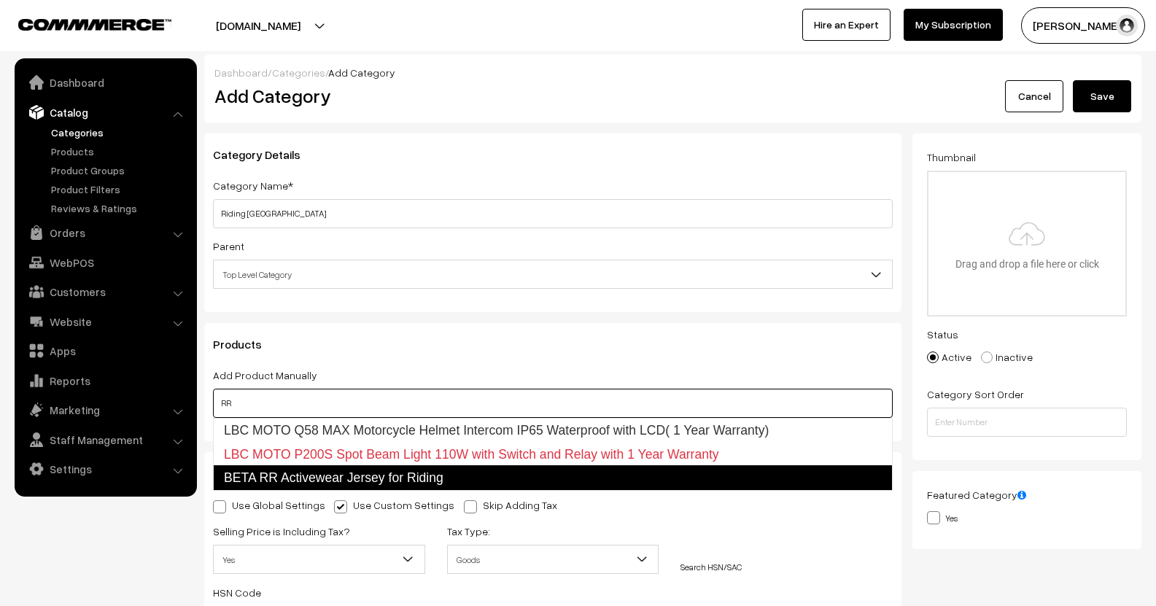
click at [315, 468] on link "BETA RR Activewear Jersey for Riding" at bounding box center [552, 477] width 679 height 25
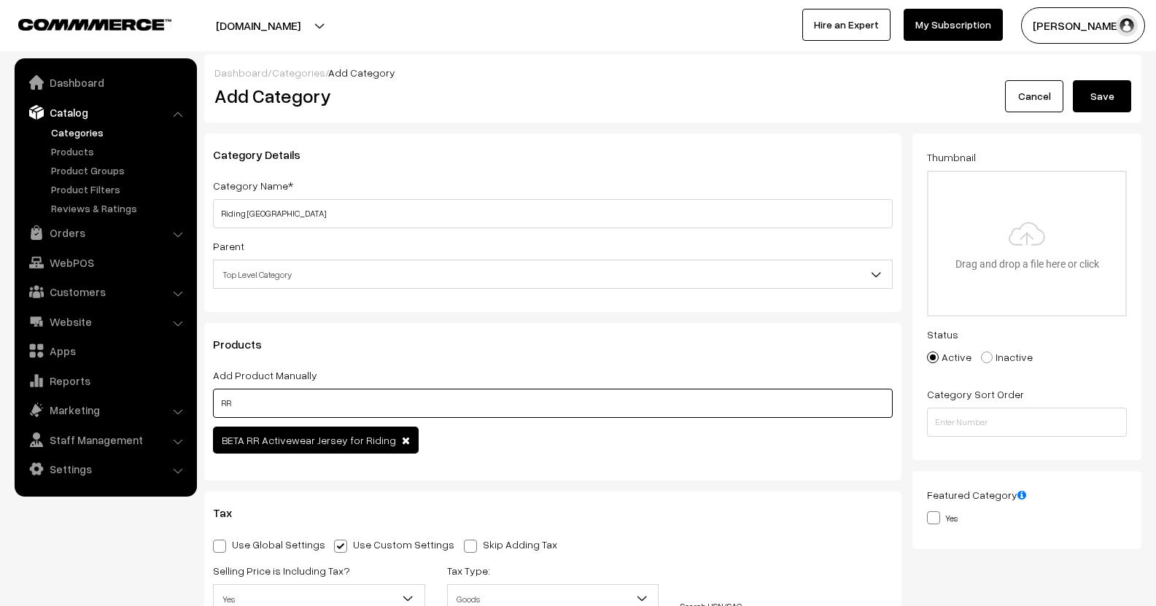
type input "RR"
click at [1105, 101] on button "Save" at bounding box center [1101, 96] width 58 height 32
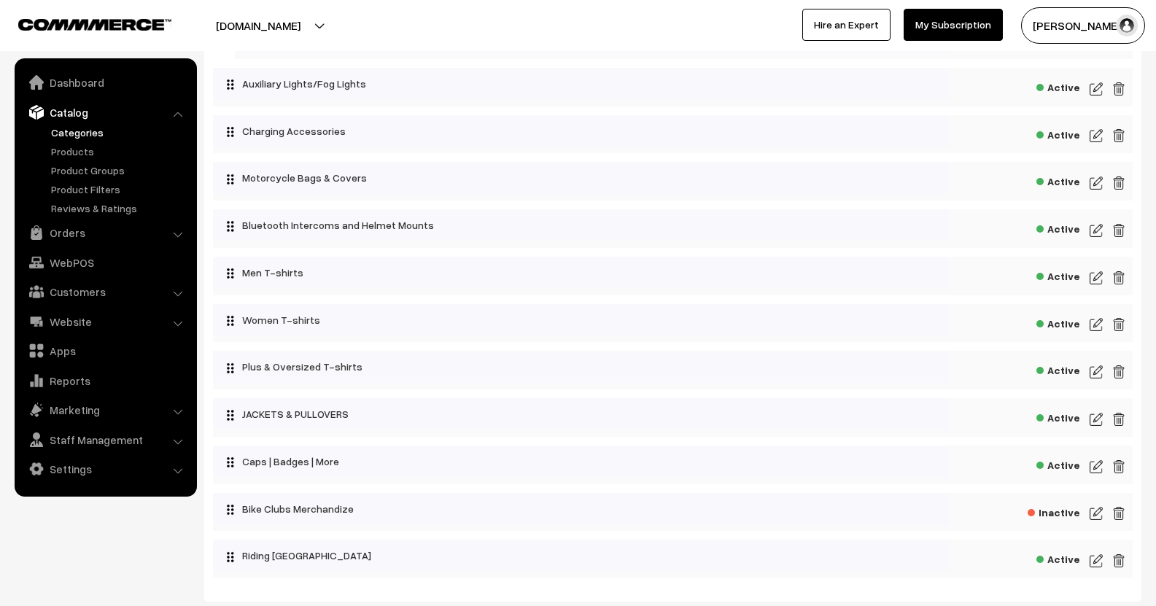
scroll to position [603, 0]
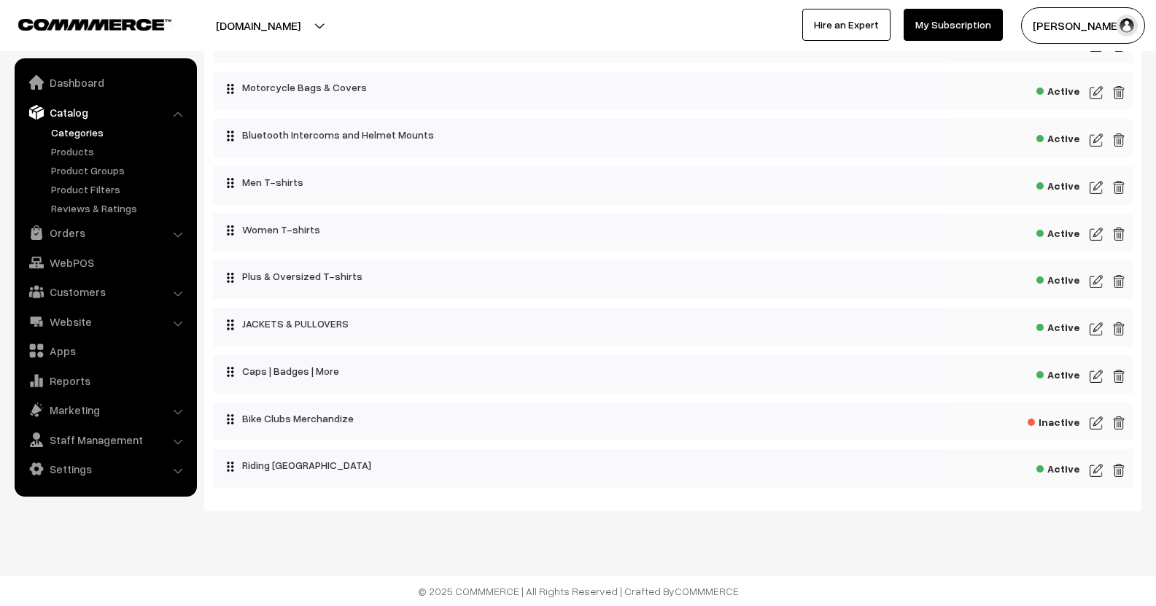
click at [1100, 472] on img at bounding box center [1095, 470] width 13 height 17
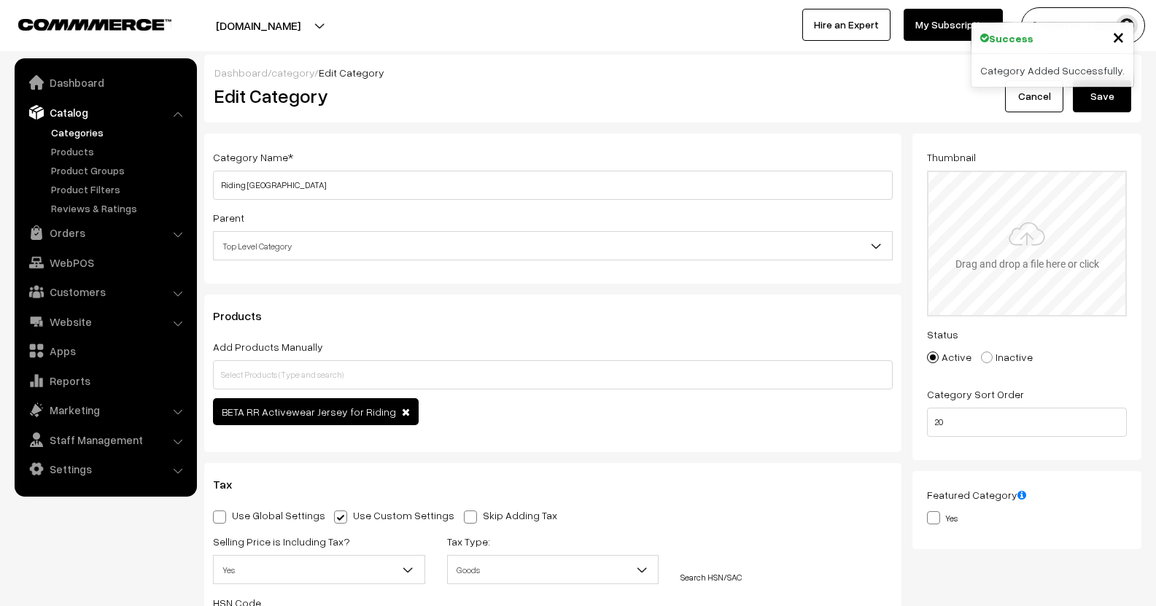
click at [1015, 211] on input "file" at bounding box center [1026, 243] width 197 height 143
type input "C:\fakepath\premium-athletic-jersey-mockup-for-sportswear-branded-apparel-displ…"
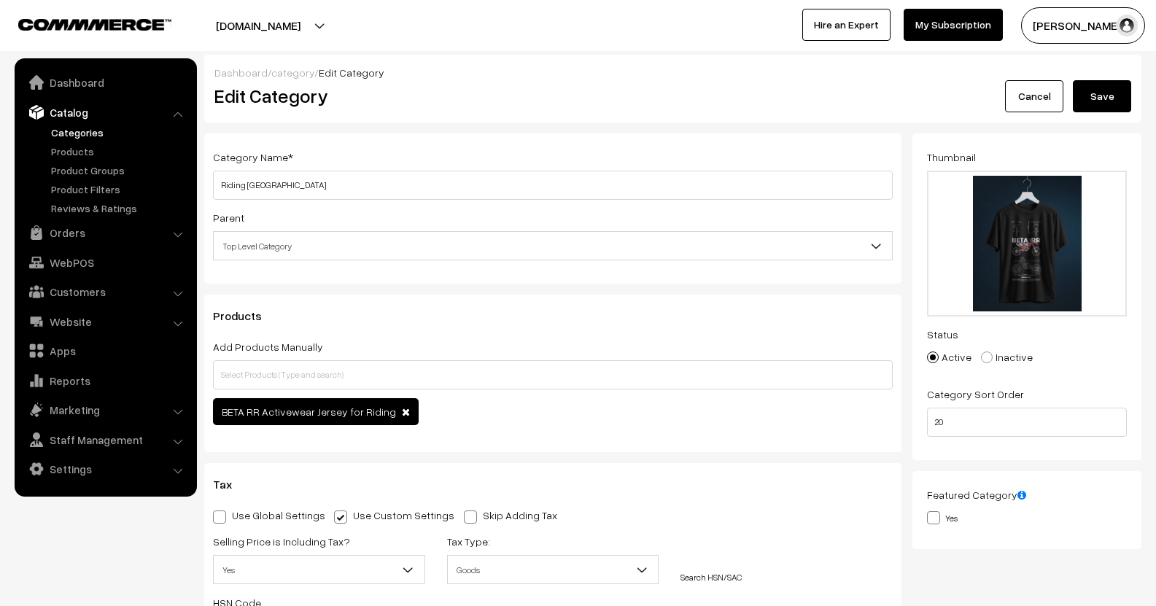
click at [1093, 63] on div "Dashboard / category / Edit Category Edit Category Cancel Save" at bounding box center [672, 89] width 937 height 68
click at [1104, 92] on button "Save" at bounding box center [1101, 96] width 58 height 32
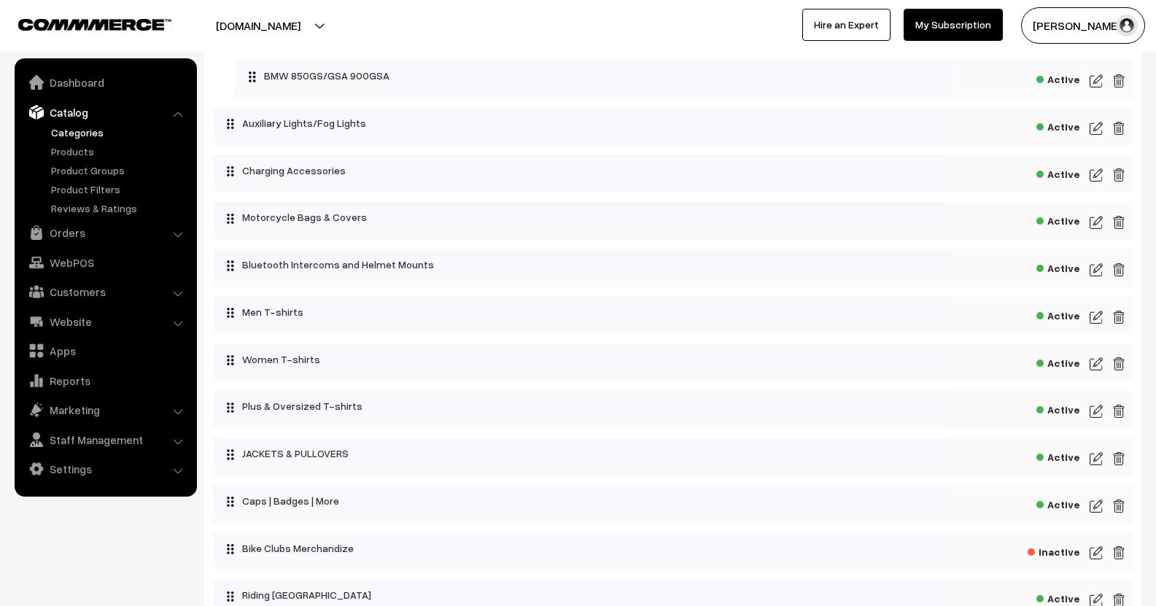
scroll to position [583, 0]
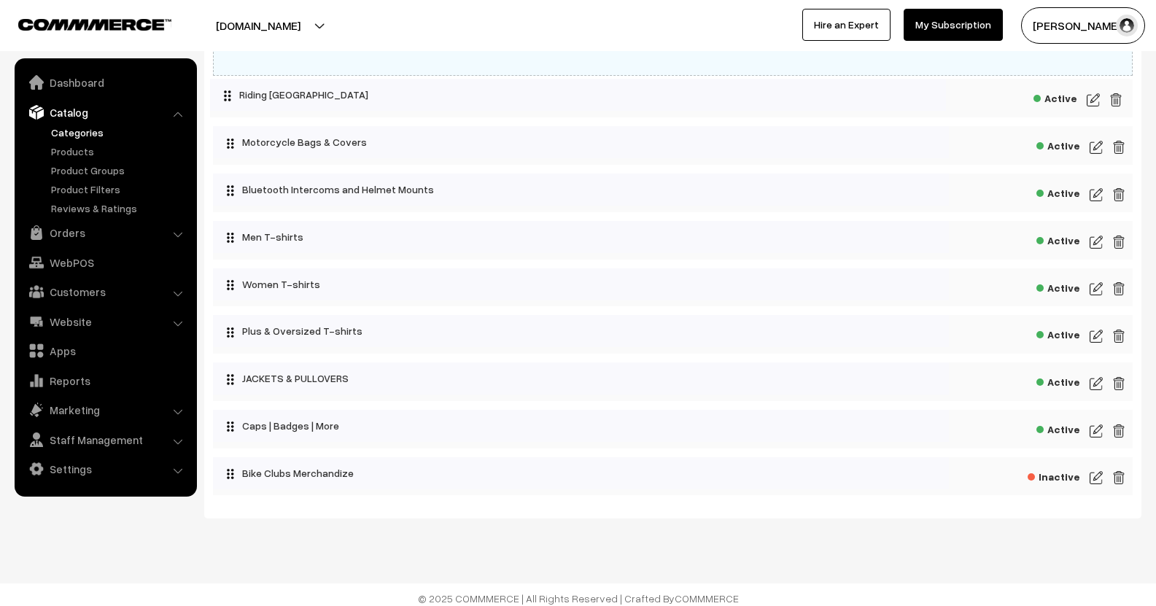
drag, startPoint x: 230, startPoint y: 483, endPoint x: 209, endPoint y: 89, distance: 395.0
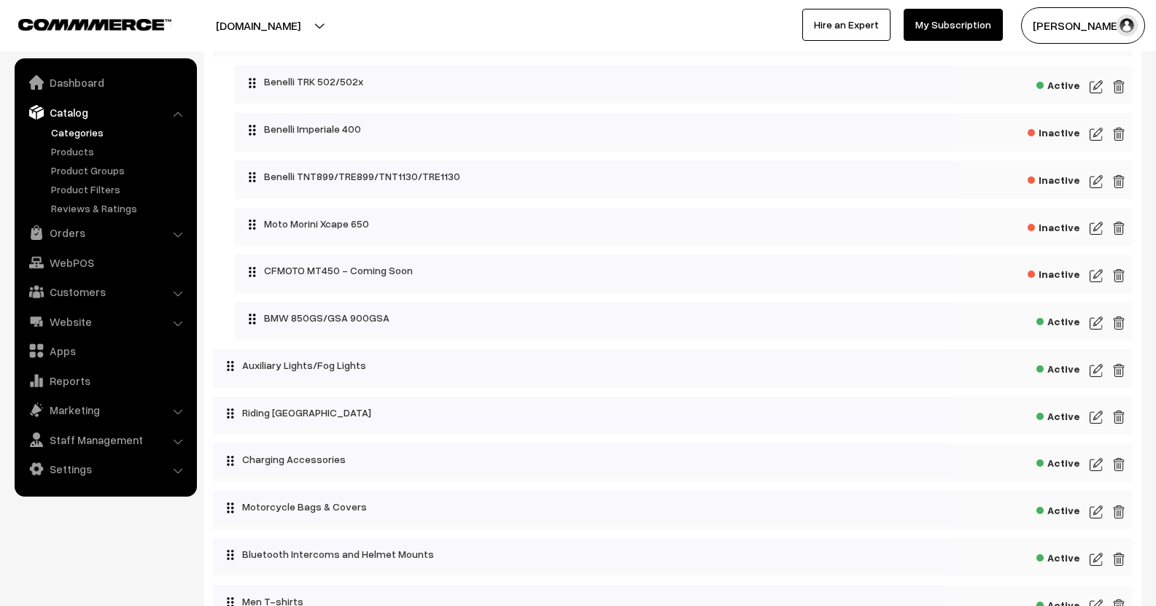
scroll to position [73, 0]
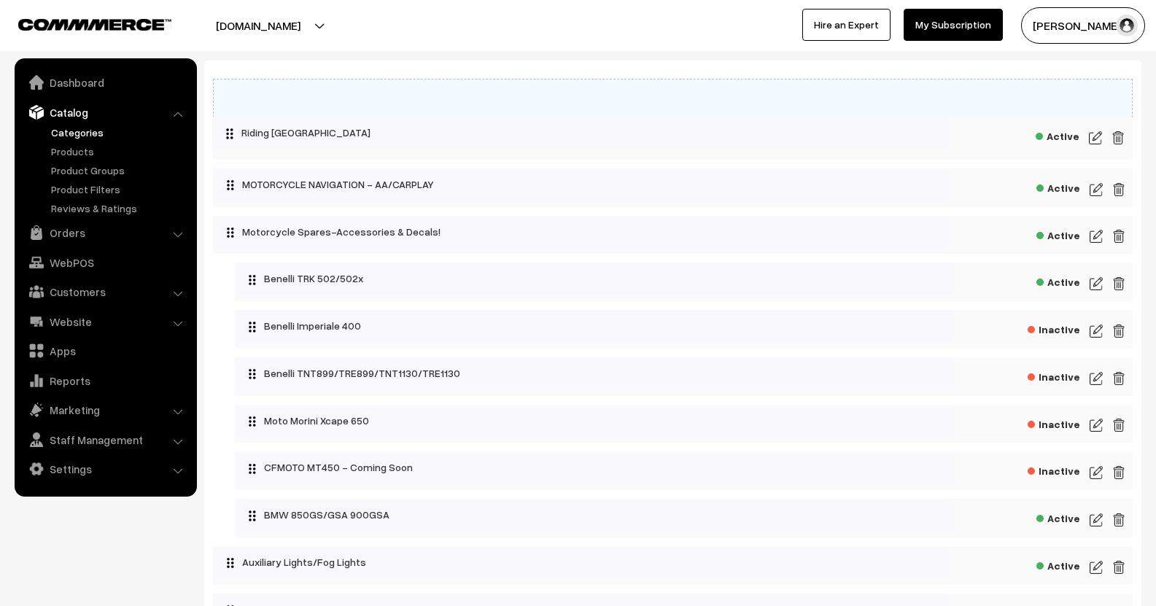
drag, startPoint x: 228, startPoint y: 564, endPoint x: 214, endPoint y: 119, distance: 445.7
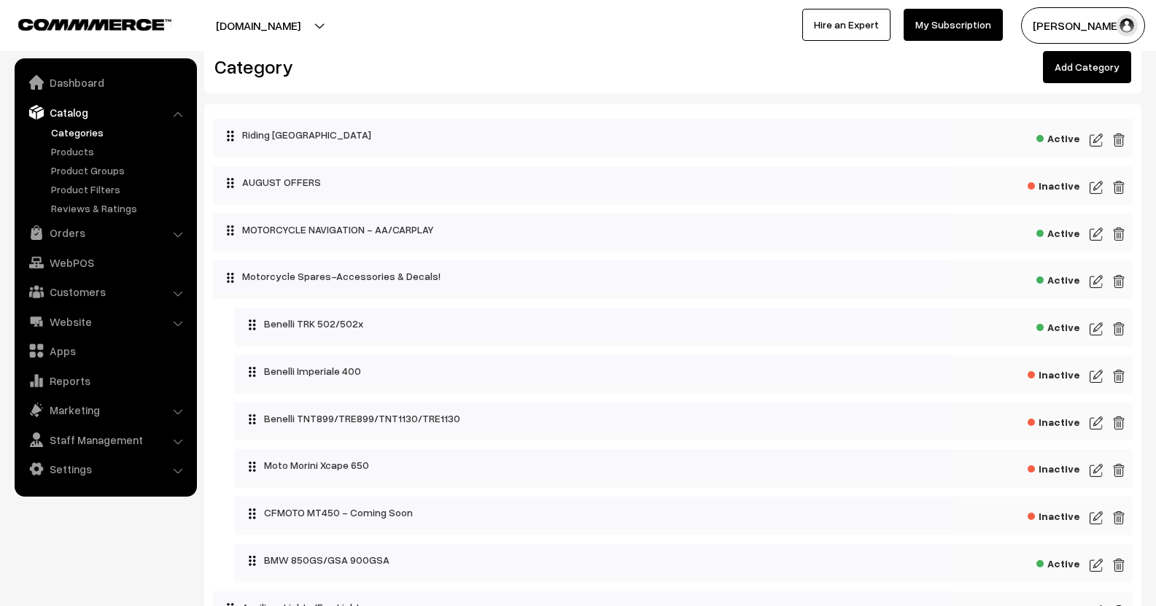
scroll to position [0, 0]
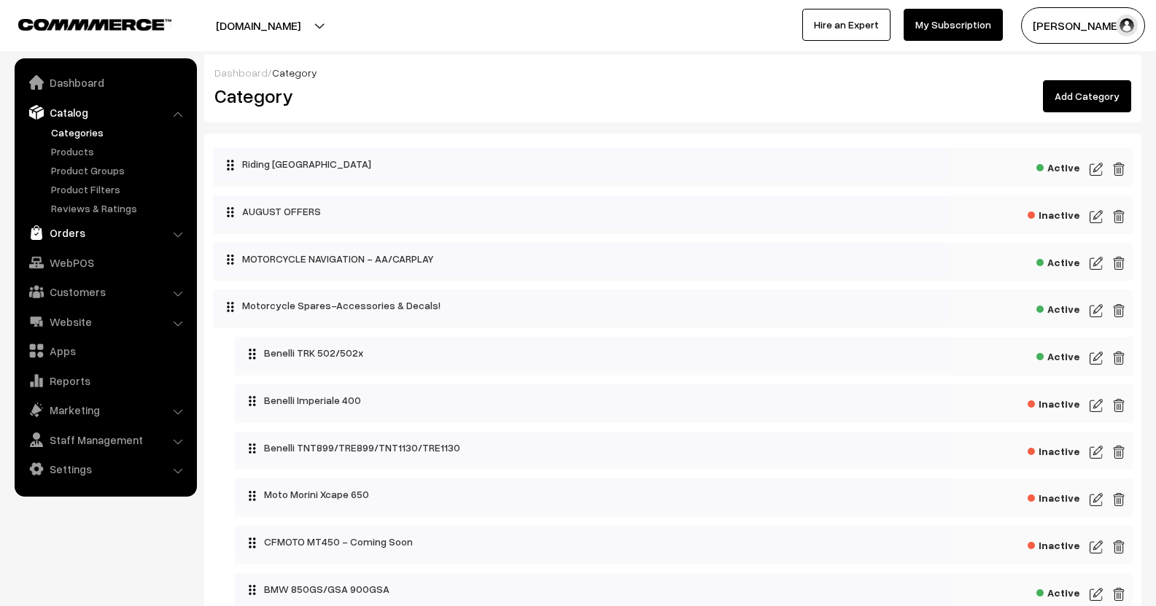
click at [69, 227] on link "Orders" at bounding box center [105, 232] width 174 height 26
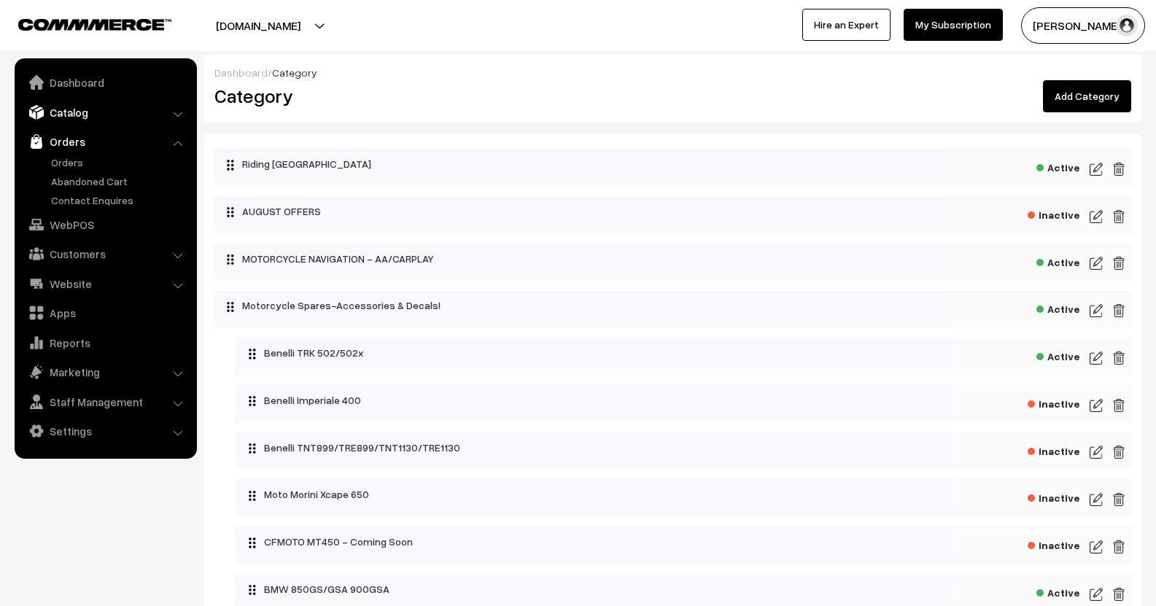
click at [74, 124] on link "Catalog" at bounding box center [105, 112] width 174 height 26
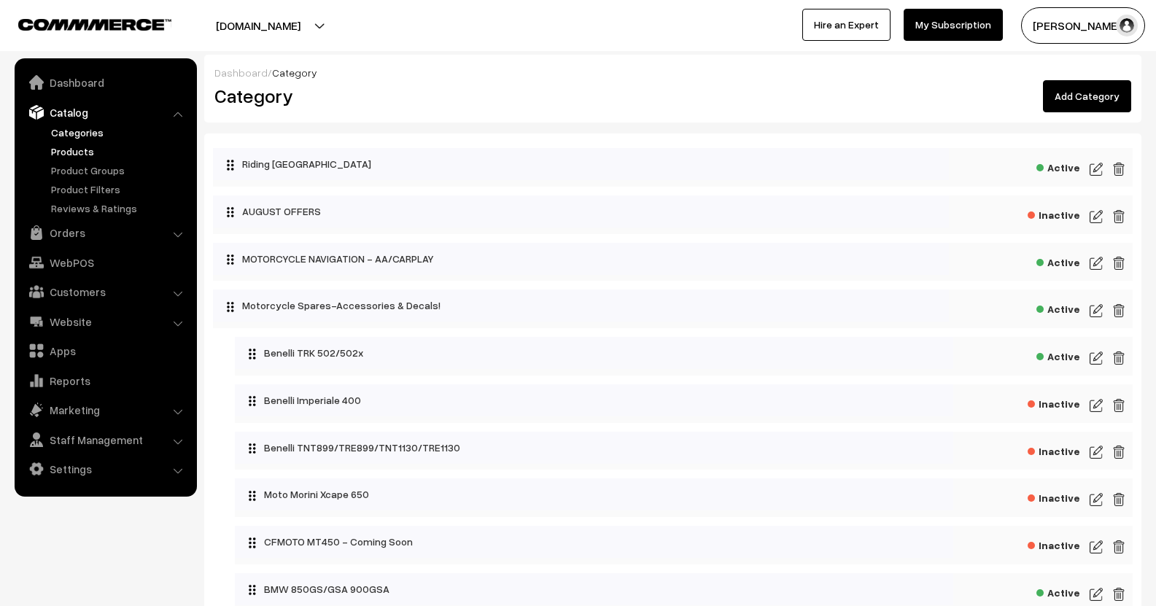
click at [82, 155] on link "Products" at bounding box center [119, 151] width 144 height 15
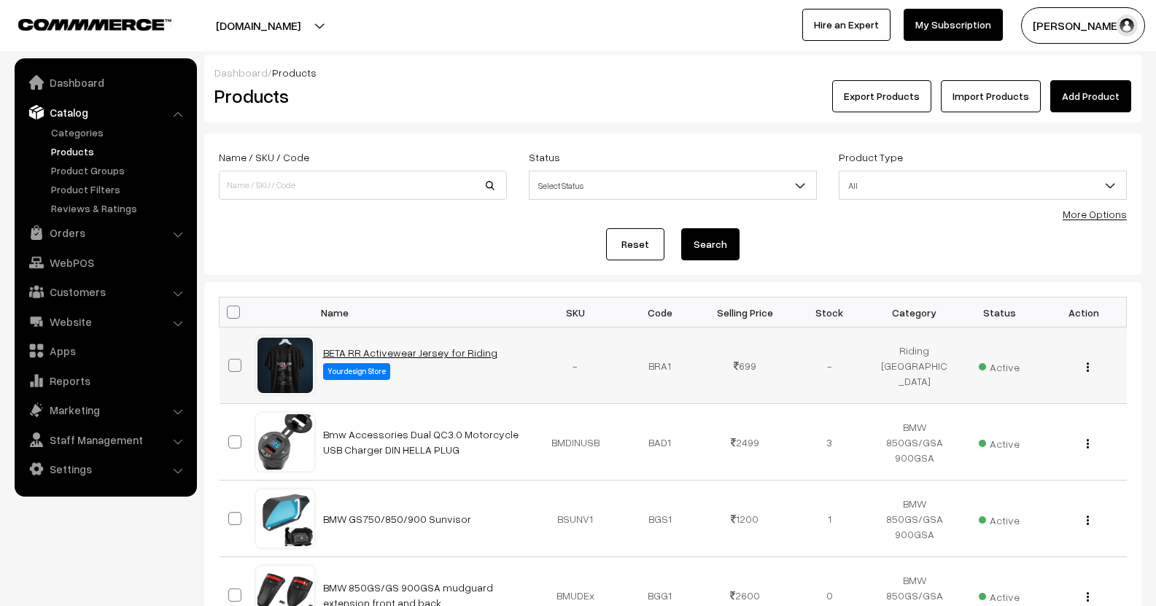
click at [381, 357] on link "BETA RR Activewear Jersey for Riding" at bounding box center [410, 352] width 174 height 12
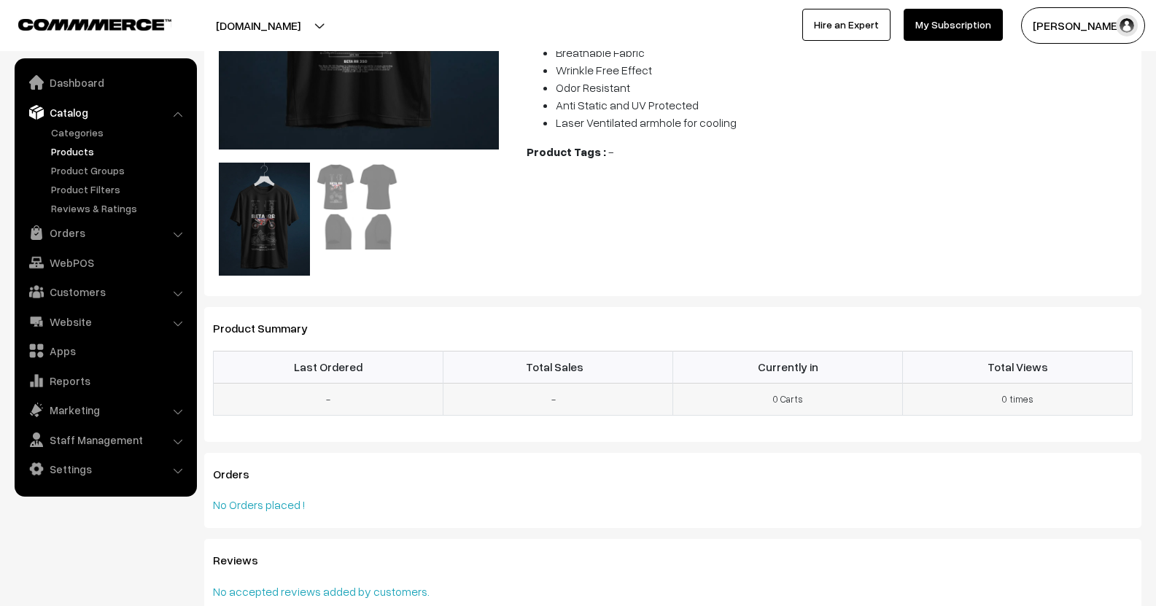
scroll to position [505, 0]
